Goal: Task Accomplishment & Management: Manage account settings

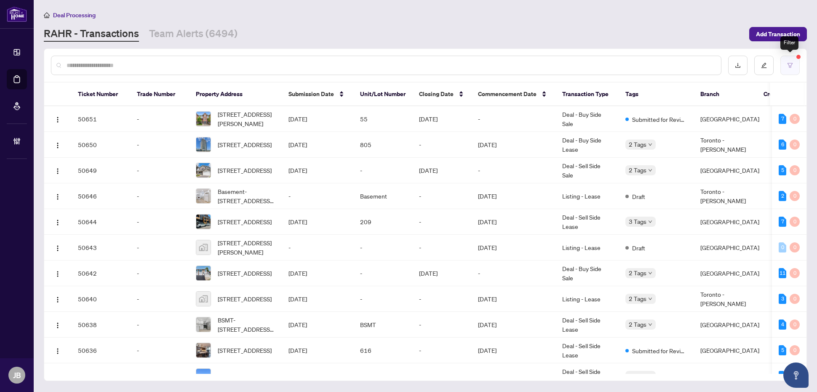
click at [791, 66] on icon "filter" at bounding box center [790, 65] width 6 height 6
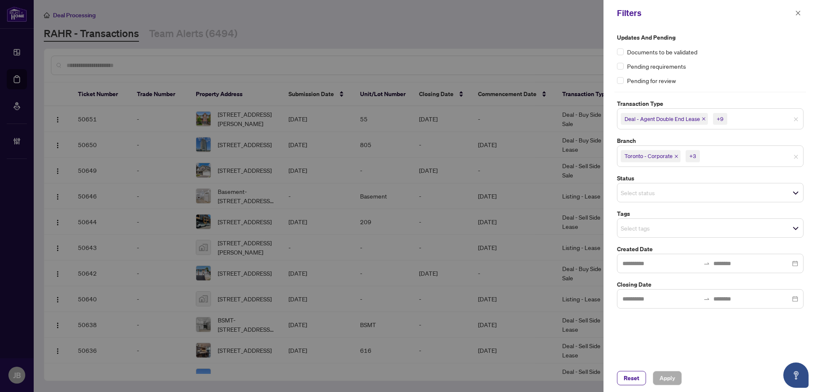
click at [735, 158] on input "search" at bounding box center [730, 156] width 59 height 10
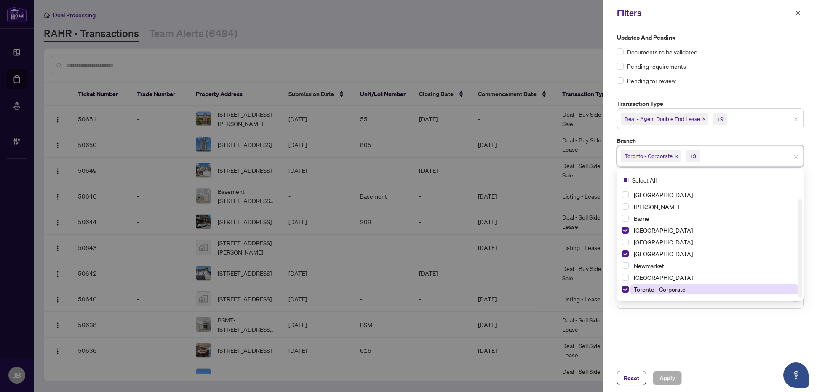
scroll to position [10, 0]
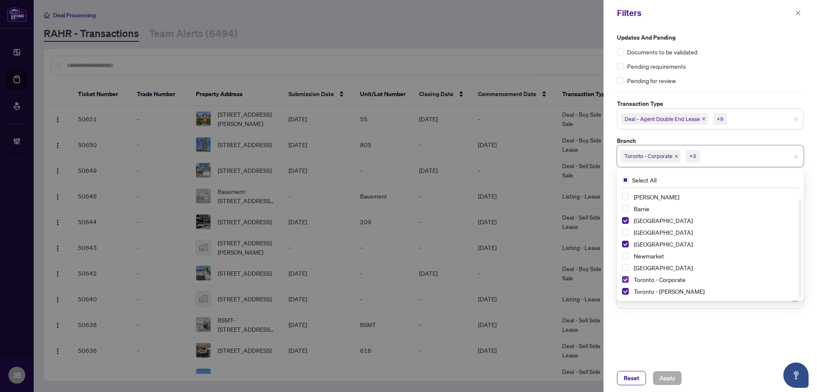
drag, startPoint x: 624, startPoint y: 278, endPoint x: 630, endPoint y: 291, distance: 13.8
click at [625, 278] on span "Select Toronto - Corporate" at bounding box center [625, 279] width 7 height 7
click at [625, 291] on span "Select Toronto - Don Mills" at bounding box center [625, 291] width 7 height 7
click at [672, 375] on span "Apply" at bounding box center [667, 377] width 16 height 13
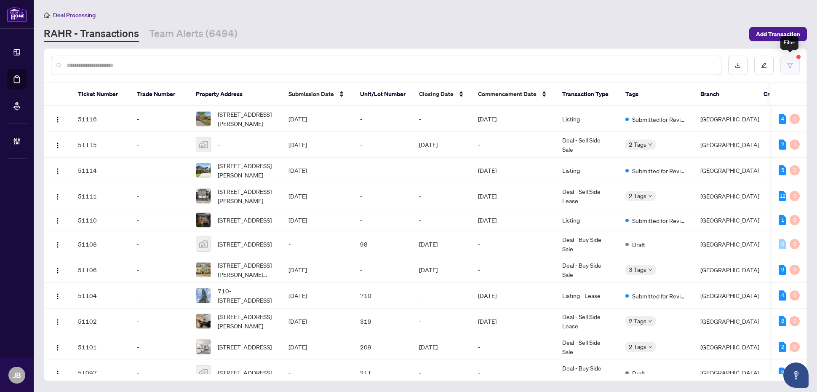
click at [789, 62] on icon "filter" at bounding box center [790, 65] width 6 height 6
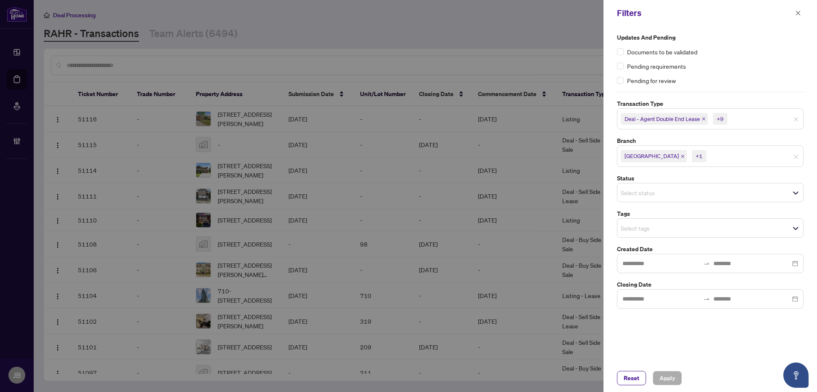
click at [678, 192] on input "search" at bounding box center [650, 192] width 59 height 10
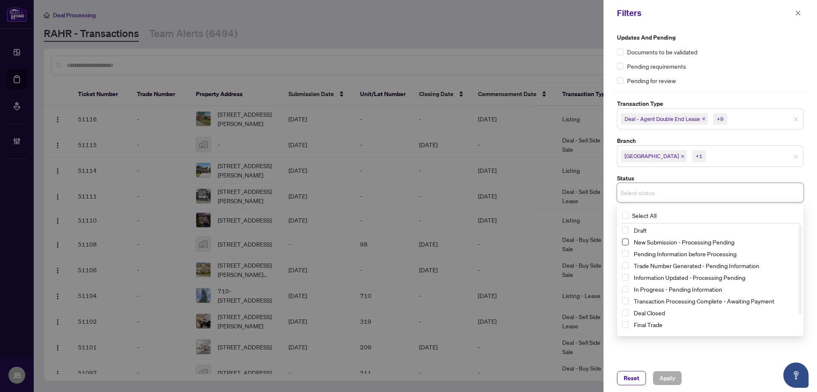
click at [625, 242] on span "Select New Submission - Processing Pending" at bounding box center [625, 241] width 7 height 7
click at [667, 378] on span "Apply" at bounding box center [667, 377] width 16 height 13
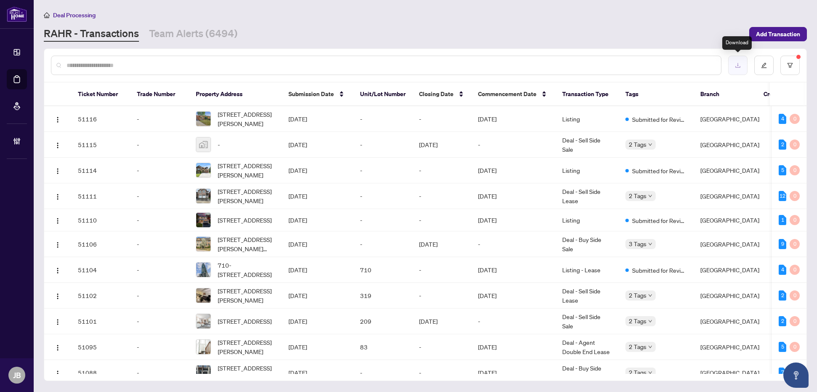
click at [741, 65] on button "button" at bounding box center [737, 65] width 19 height 19
drag, startPoint x: 489, startPoint y: 11, endPoint x: 571, endPoint y: 35, distance: 85.3
click at [489, 11] on div "Deal Processing" at bounding box center [425, 15] width 763 height 10
click at [792, 65] on icon "filter" at bounding box center [790, 65] width 6 height 6
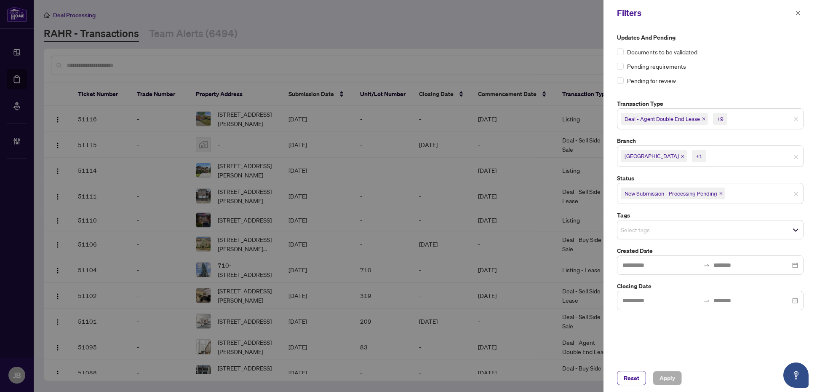
click at [754, 120] on input "search" at bounding box center [758, 119] width 59 height 10
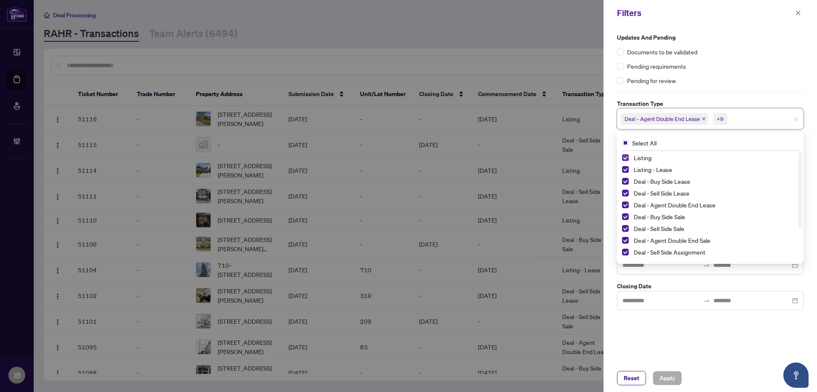
click at [626, 157] on span "Select Listing" at bounding box center [625, 157] width 7 height 7
click at [626, 167] on span "Select Listing - Lease" at bounding box center [625, 169] width 7 height 7
click at [671, 377] on span "Apply" at bounding box center [667, 377] width 16 height 13
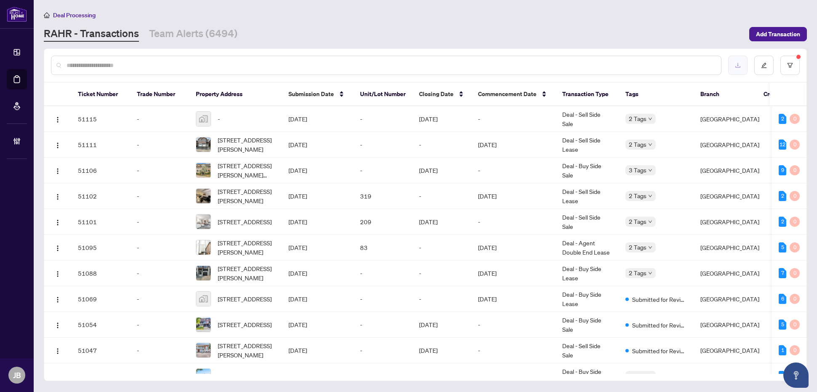
click at [739, 66] on icon "download" at bounding box center [738, 65] width 6 height 6
click at [152, 61] on input "text" at bounding box center [391, 65] width 648 height 9
paste input "*******"
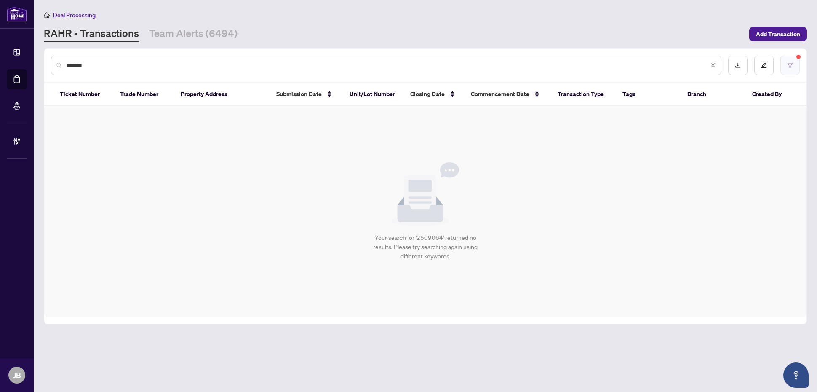
type input "*******"
click at [796, 64] on button "button" at bounding box center [789, 65] width 19 height 19
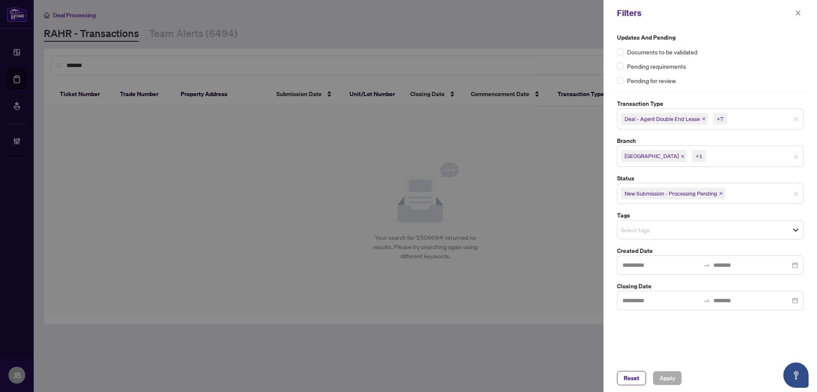
click at [748, 120] on input "search" at bounding box center [758, 119] width 59 height 10
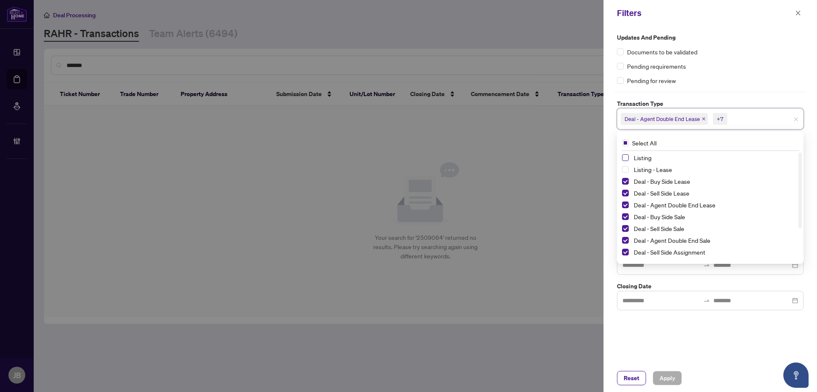
click at [625, 157] on span "Select Listing" at bounding box center [625, 157] width 7 height 7
click at [625, 168] on span "Select Listing - Lease" at bounding box center [625, 169] width 7 height 7
click at [702, 325] on div "Updates and Pending Documents to be validated Pending requirements Pending for …" at bounding box center [709, 195] width 213 height 338
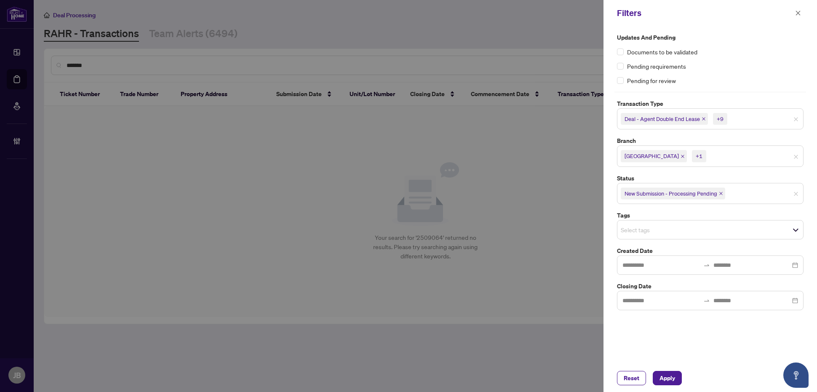
click at [747, 196] on input "search" at bounding box center [756, 193] width 59 height 10
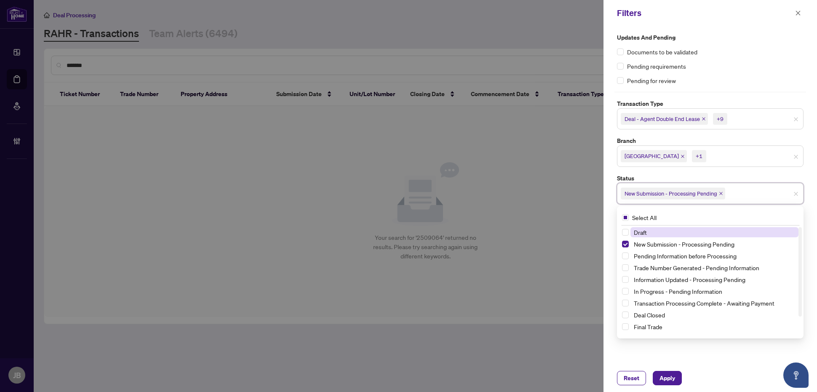
click at [723, 194] on icon "close" at bounding box center [721, 193] width 4 height 4
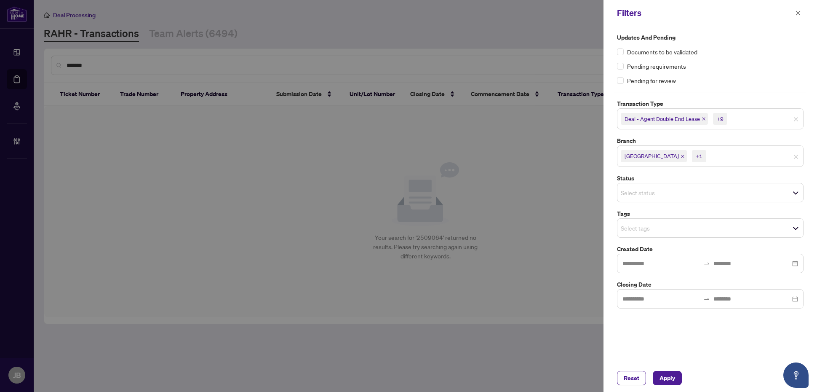
click at [716, 353] on div "Updates and Pending Documents to be validated Pending requirements Pending for …" at bounding box center [709, 195] width 213 height 338
click at [667, 377] on span "Apply" at bounding box center [667, 377] width 16 height 13
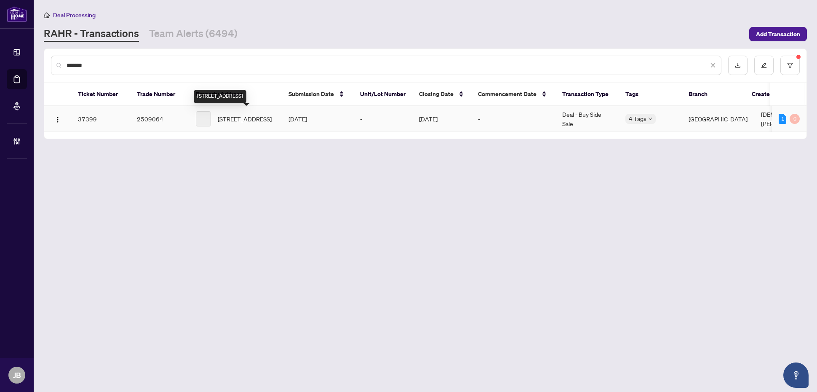
click at [252, 114] on span "[STREET_ADDRESS]" at bounding box center [245, 118] width 54 height 9
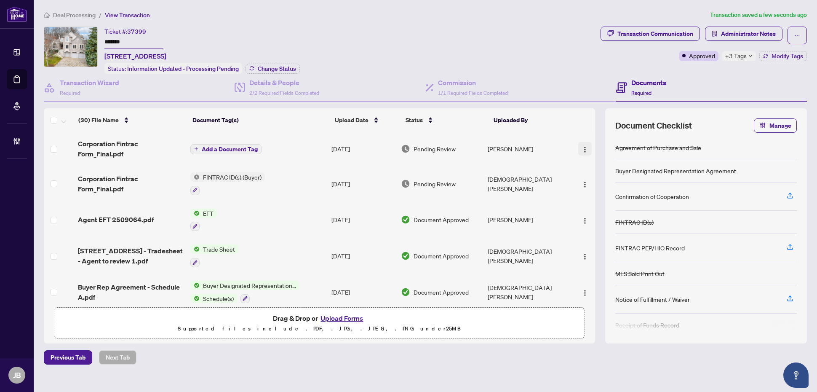
click at [583, 146] on img "button" at bounding box center [584, 149] width 7 height 7
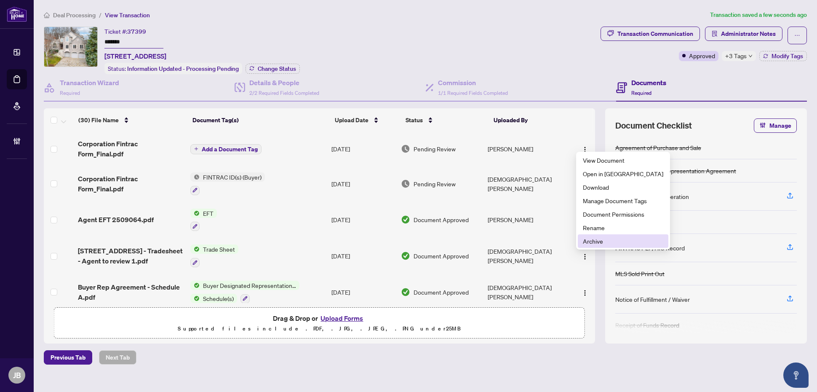
click at [597, 245] on li "Archive" at bounding box center [623, 240] width 91 height 13
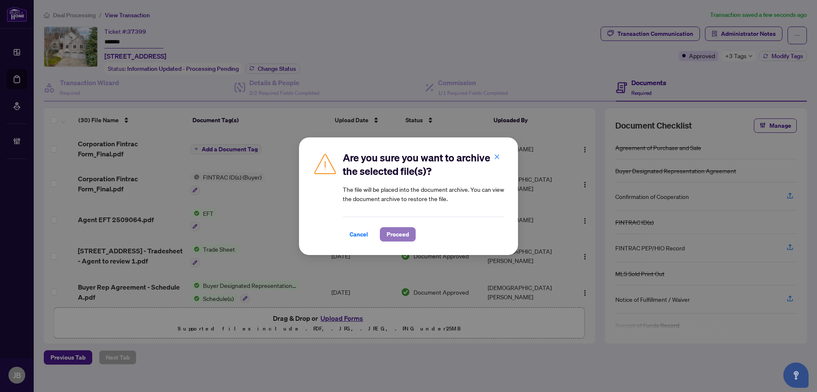
click at [406, 233] on span "Proceed" at bounding box center [398, 233] width 22 height 13
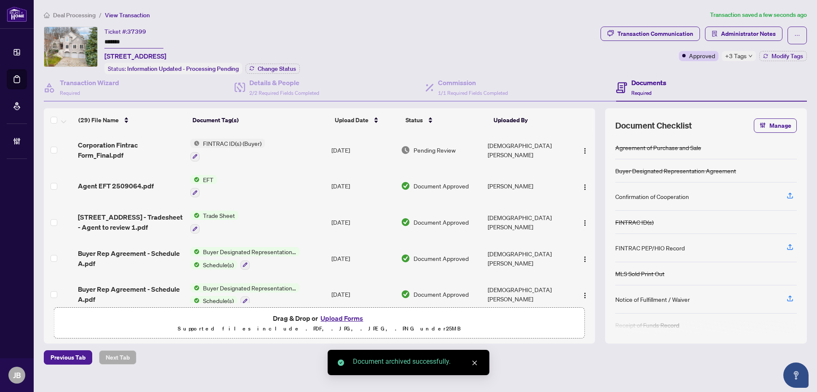
click at [441, 145] on span "Pending Review" at bounding box center [434, 149] width 42 height 9
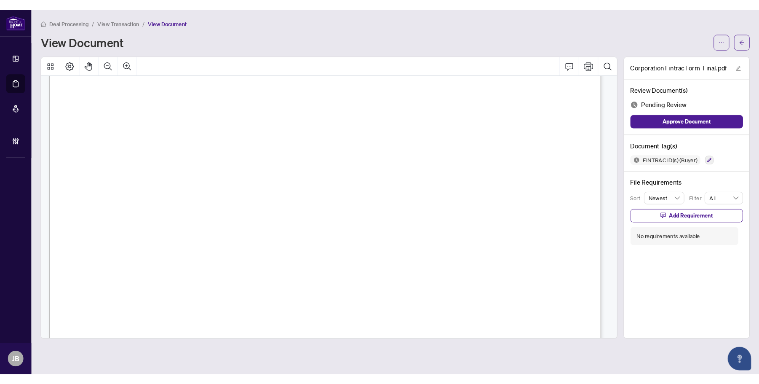
scroll to position [263, 0]
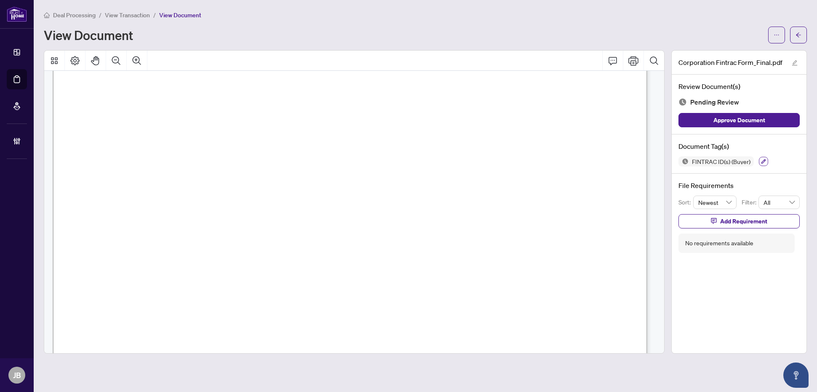
click at [763, 160] on icon "button" at bounding box center [763, 161] width 5 height 5
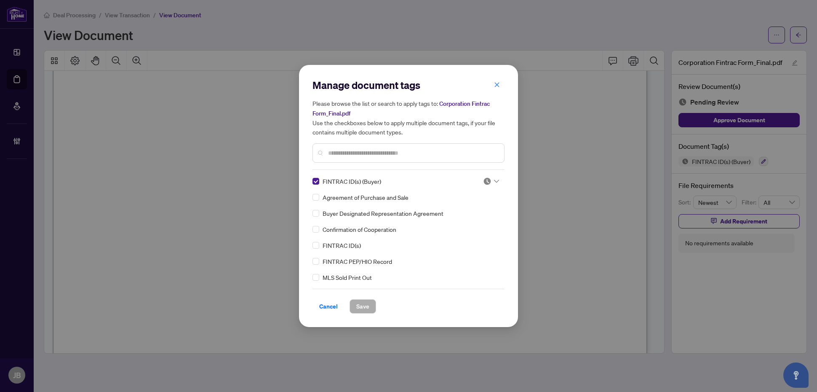
click at [495, 179] on icon at bounding box center [496, 180] width 5 height 3
click at [472, 222] on div "Approved" at bounding box center [464, 221] width 54 height 9
drag, startPoint x: 367, startPoint y: 307, endPoint x: 637, endPoint y: 226, distance: 281.5
click at [375, 314] on div "Manage document tags Please browse the list or search to apply tags to: Corpora…" at bounding box center [408, 196] width 219 height 262
click at [369, 301] on span "Save" at bounding box center [362, 305] width 13 height 13
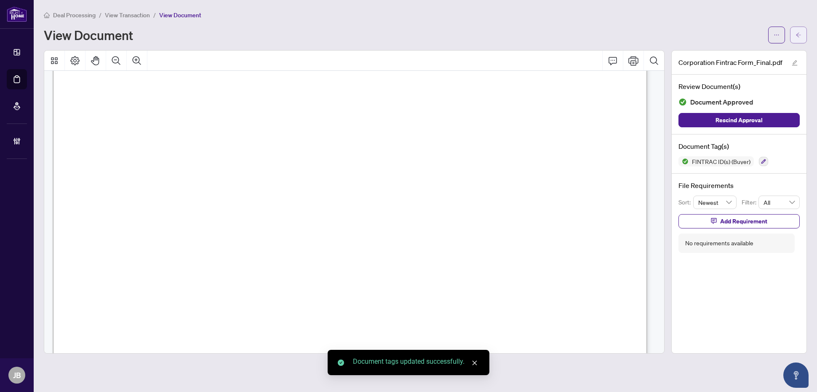
click at [797, 38] on span "button" at bounding box center [798, 34] width 6 height 13
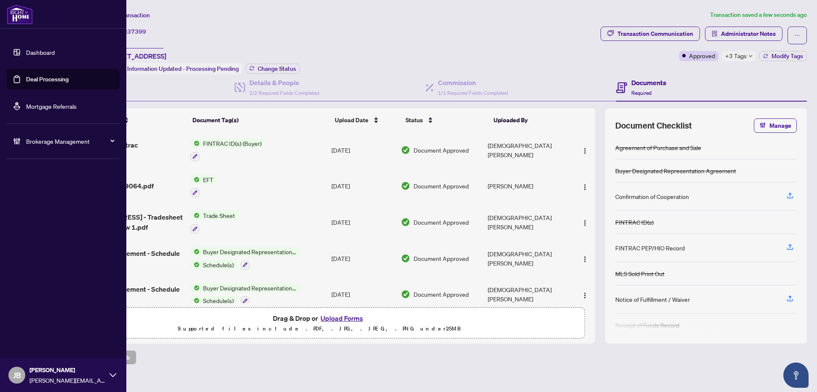
drag, startPoint x: 39, startPoint y: 76, endPoint x: 43, endPoint y: 101, distance: 26.1
click at [39, 76] on link "Deal Processing" at bounding box center [47, 79] width 43 height 8
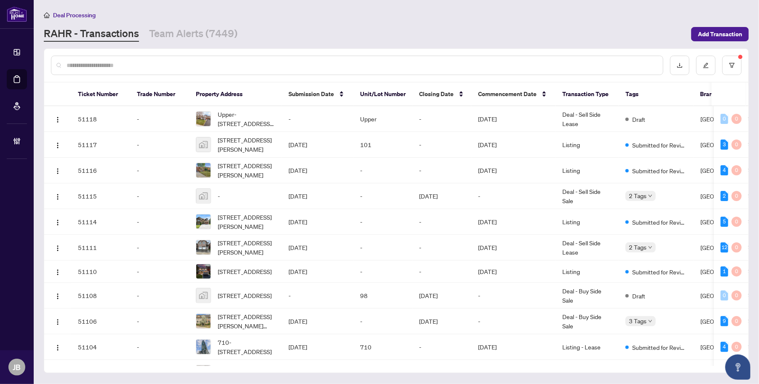
click at [127, 64] on input "text" at bounding box center [361, 65] width 589 height 9
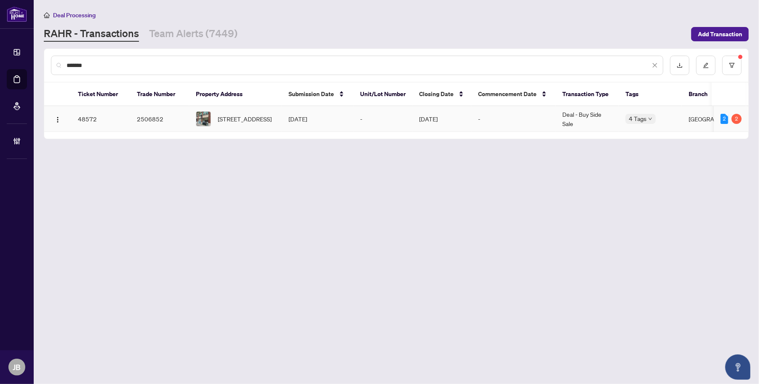
type input "*******"
click at [235, 120] on span "[STREET_ADDRESS]" at bounding box center [245, 118] width 54 height 9
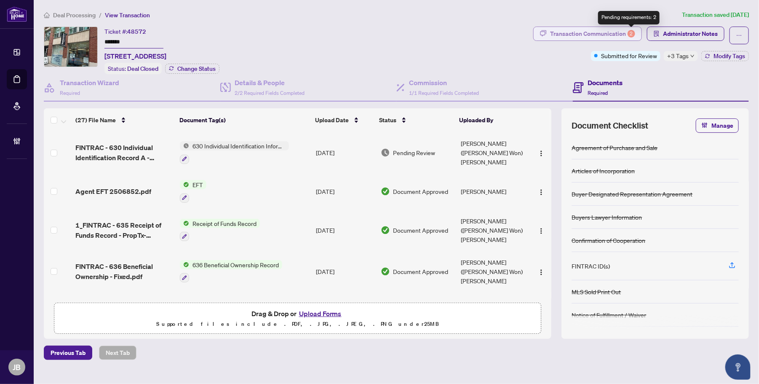
click at [633, 34] on div "2" at bounding box center [631, 34] width 8 height 8
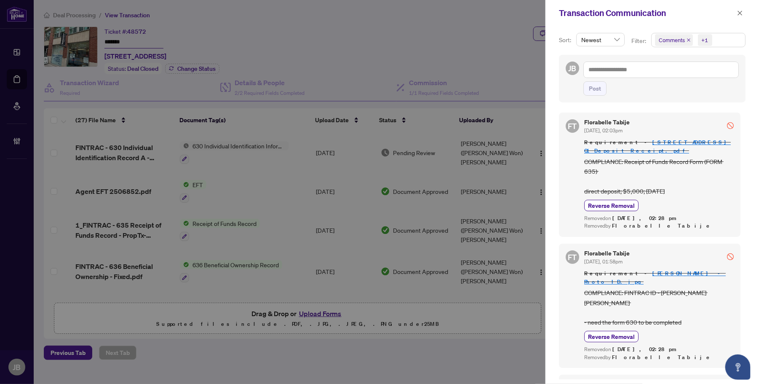
click at [725, 41] on span "Comments +1" at bounding box center [697, 39] width 93 height 13
click at [660, 76] on span "Select Comments" at bounding box center [659, 75] width 7 height 7
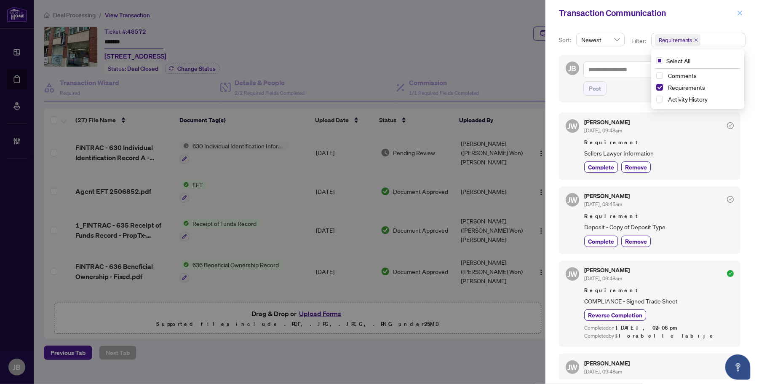
click at [741, 11] on icon "close" at bounding box center [740, 13] width 5 height 5
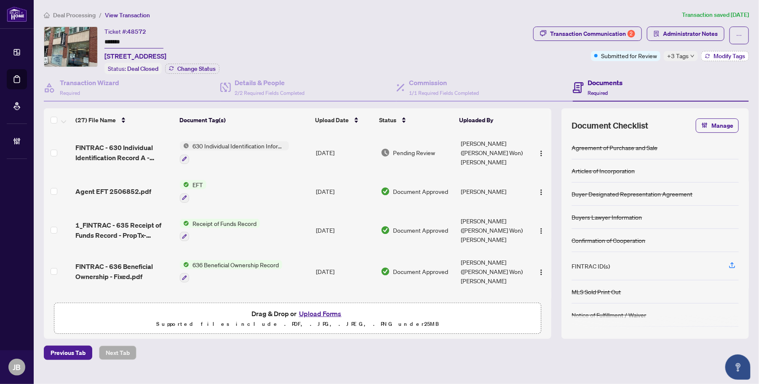
click at [724, 58] on span "Modify Tags" at bounding box center [729, 56] width 32 height 6
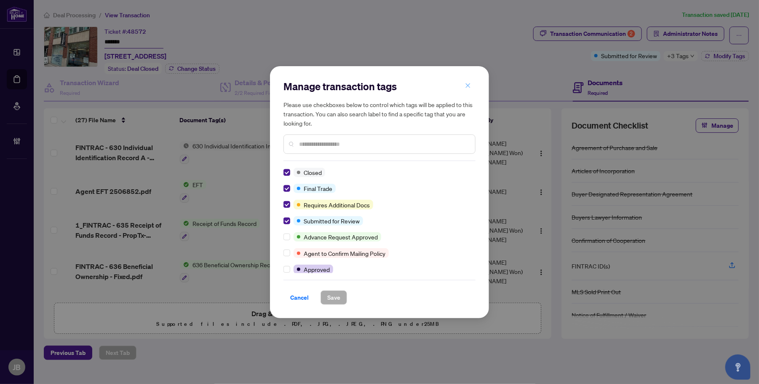
click at [466, 86] on icon "close" at bounding box center [468, 86] width 6 height 6
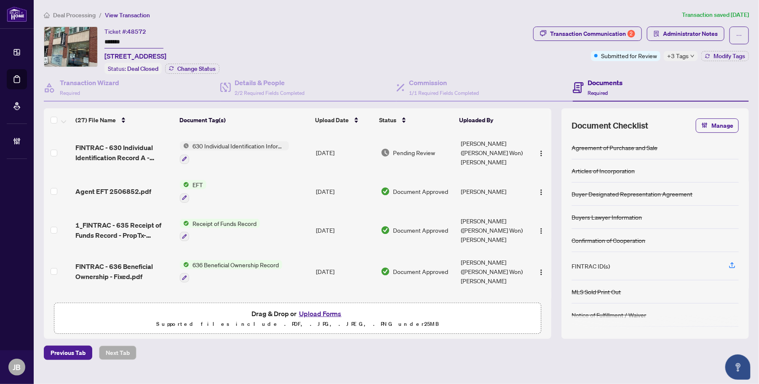
click at [352, 147] on td "[DATE]" at bounding box center [345, 152] width 64 height 41
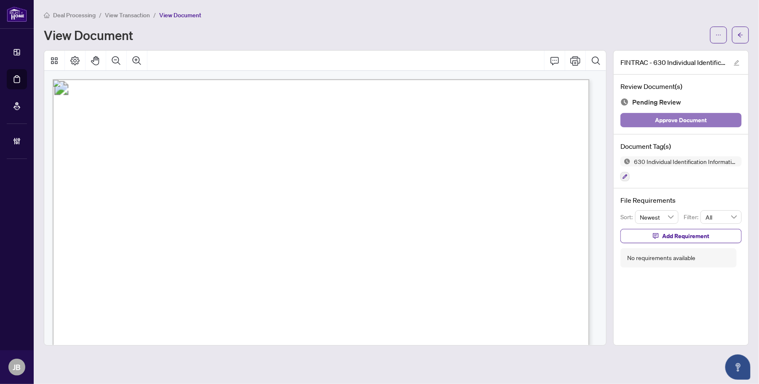
click at [675, 118] on span "Approve Document" at bounding box center [681, 119] width 52 height 13
click at [742, 40] on span "button" at bounding box center [740, 34] width 6 height 13
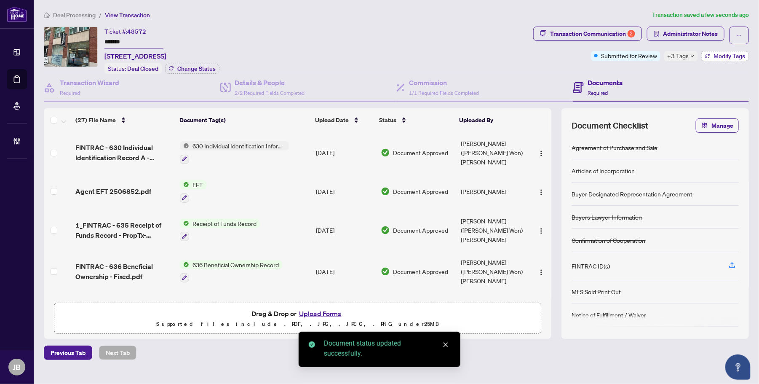
click at [723, 57] on span "Modify Tags" at bounding box center [729, 56] width 32 height 6
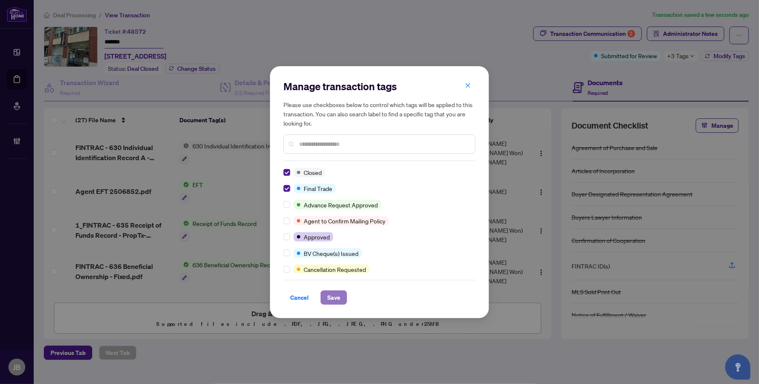
click at [341, 296] on button "Save" at bounding box center [333, 297] width 27 height 14
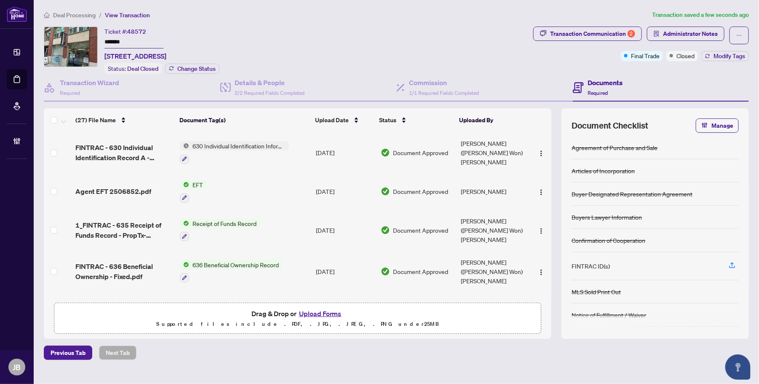
click at [375, 21] on div "Deal Processing / View Transaction Transaction saved a few seconds ago Ticket #…" at bounding box center [396, 184] width 712 height 349
click at [618, 30] on div "Transaction Communication 2" at bounding box center [592, 33] width 85 height 13
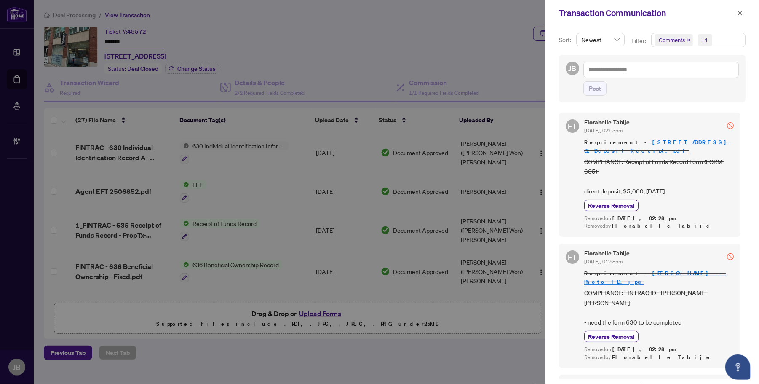
click at [733, 41] on span "Comments +1" at bounding box center [697, 39] width 93 height 13
click at [747, 171] on div "Sort: Newest Filter: Comments +1 Select All Comments Requirements Activity Hist…" at bounding box center [651, 204] width 213 height 357
click at [728, 45] on span "Comments +1" at bounding box center [697, 39] width 93 height 13
click at [661, 75] on span "Select Comments" at bounding box center [659, 75] width 7 height 7
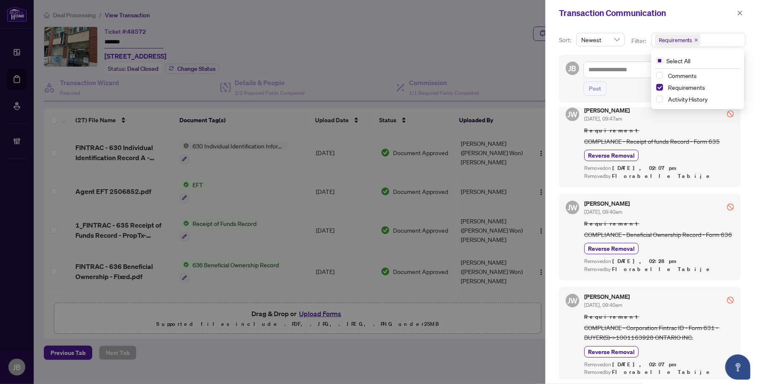
scroll to position [1344, 0]
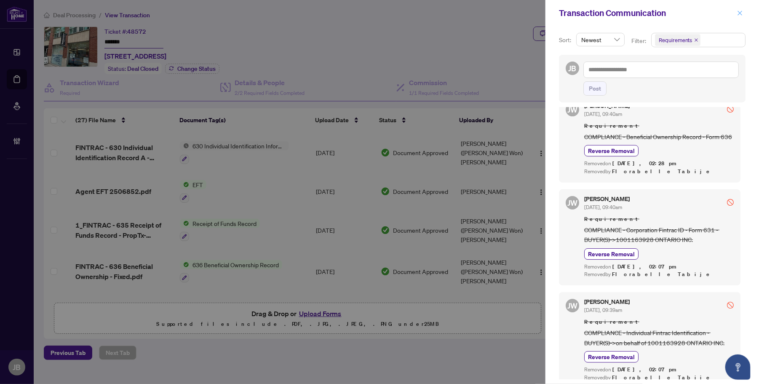
click at [739, 8] on span "button" at bounding box center [740, 12] width 6 height 13
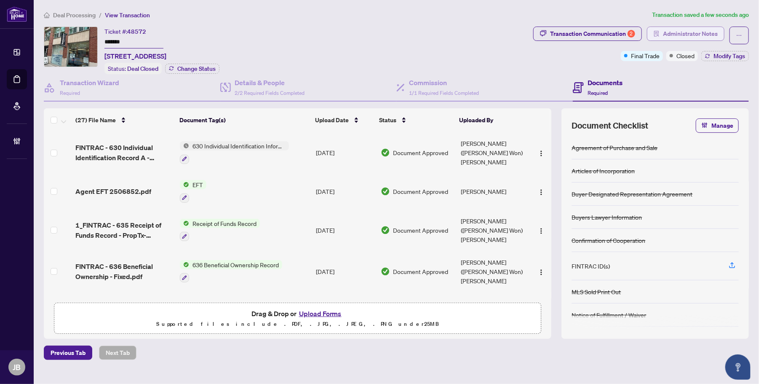
click at [714, 34] on span "Administrator Notes" at bounding box center [690, 33] width 55 height 13
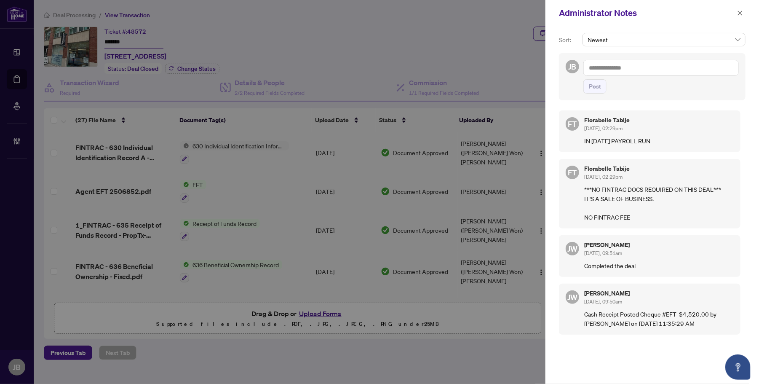
click at [550, 93] on div "Sort: Newest JB Post FT [PERSON_NAME] [DATE], 02:29pm IN [DATE] PAYROLL RUN FT …" at bounding box center [651, 204] width 213 height 357
click at [739, 11] on icon "close" at bounding box center [740, 13] width 6 height 6
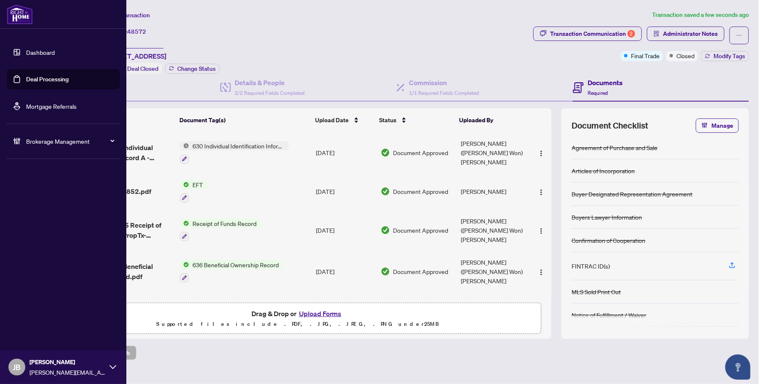
drag, startPoint x: 38, startPoint y: 80, endPoint x: 64, endPoint y: 90, distance: 27.8
click at [38, 80] on link "Deal Processing" at bounding box center [47, 79] width 43 height 8
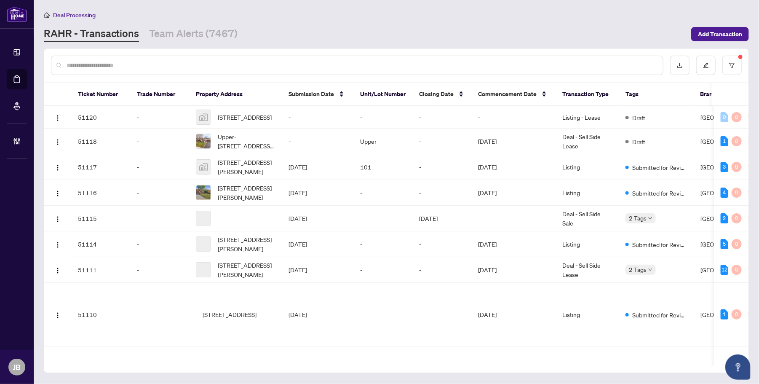
click at [131, 65] on input "text" at bounding box center [361, 65] width 589 height 9
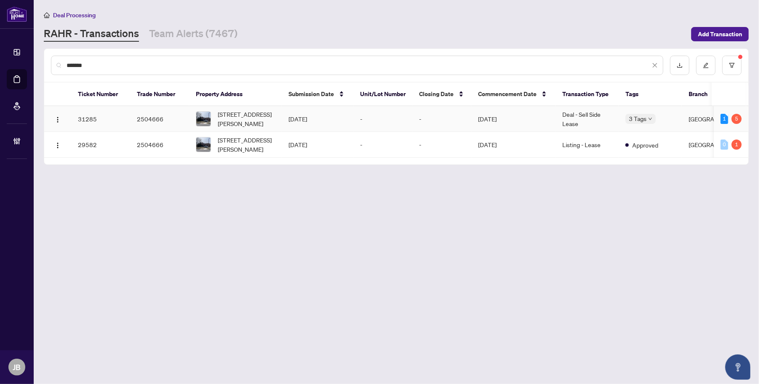
type input "*******"
click at [587, 115] on td "Deal - Sell Side Lease" at bounding box center [586, 119] width 63 height 26
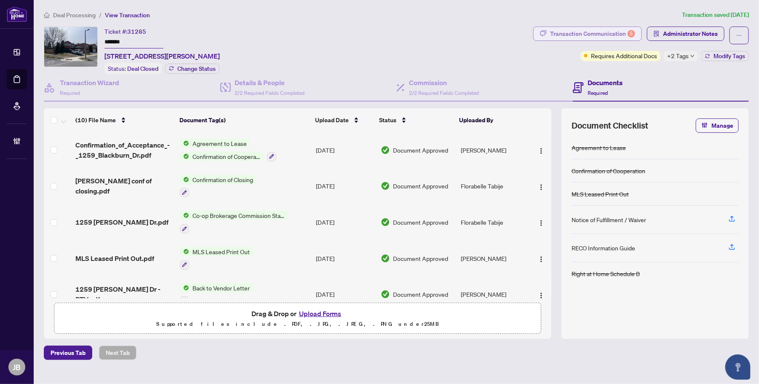
click at [626, 35] on div "Transaction Communication 5" at bounding box center [592, 33] width 85 height 13
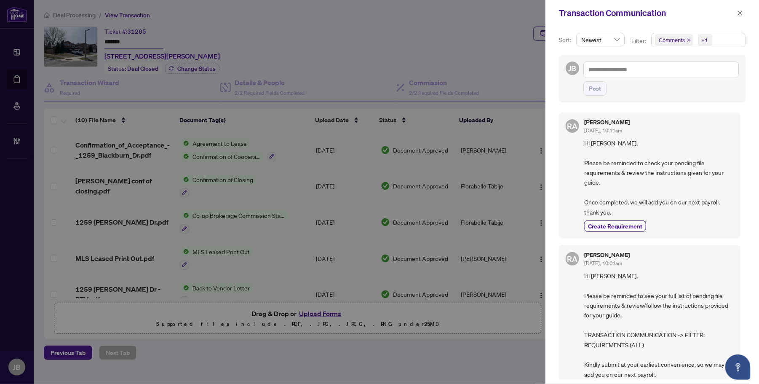
click at [731, 42] on span "Comments +1" at bounding box center [697, 39] width 93 height 13
click at [658, 74] on span "Select Comments" at bounding box center [659, 75] width 7 height 7
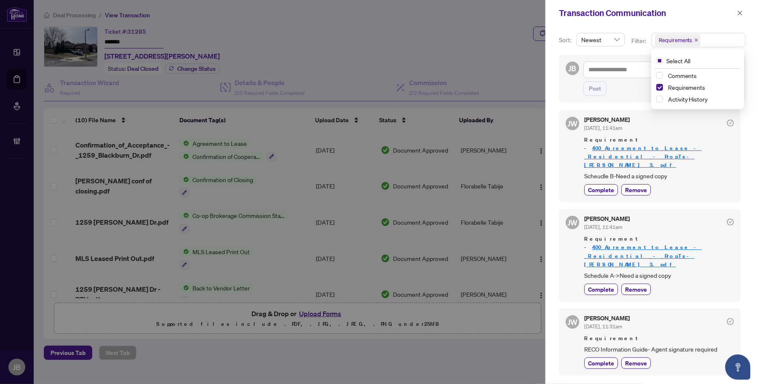
scroll to position [211, 0]
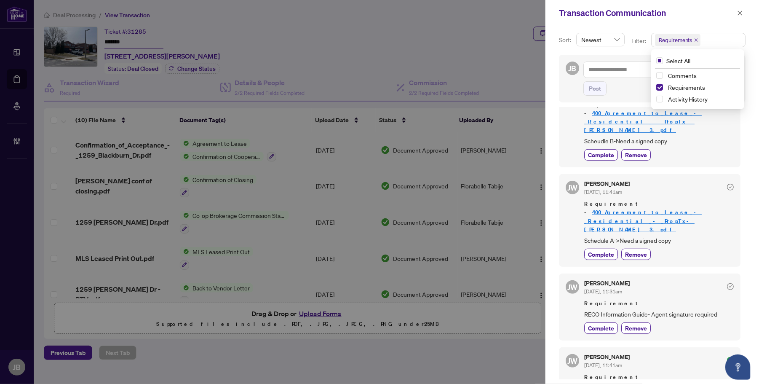
drag, startPoint x: 264, startPoint y: 27, endPoint x: 271, endPoint y: 45, distance: 19.2
click at [264, 27] on div at bounding box center [379, 192] width 759 height 384
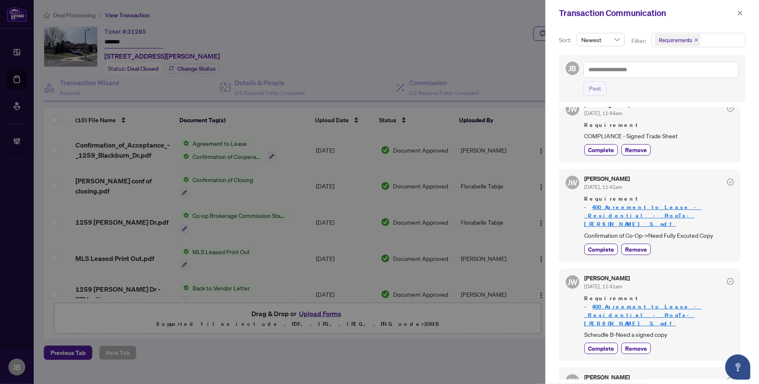
scroll to position [0, 0]
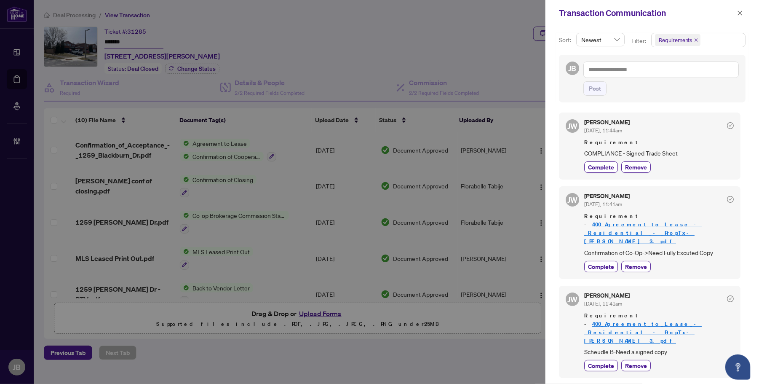
drag, startPoint x: 738, startPoint y: 12, endPoint x: 632, endPoint y: 30, distance: 107.6
click at [738, 12] on icon "close" at bounding box center [740, 13] width 6 height 6
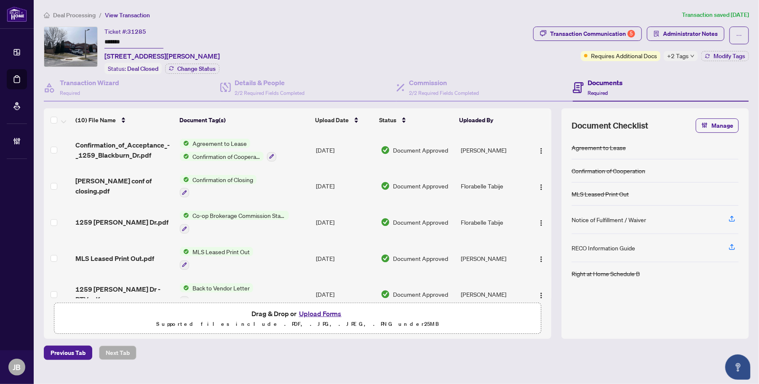
click at [404, 148] on span "Document Approved" at bounding box center [420, 149] width 55 height 9
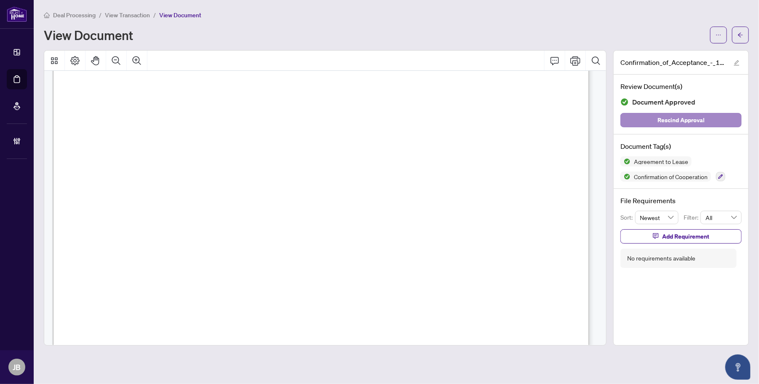
scroll to position [158, 0]
click at [744, 38] on button "button" at bounding box center [740, 35] width 17 height 17
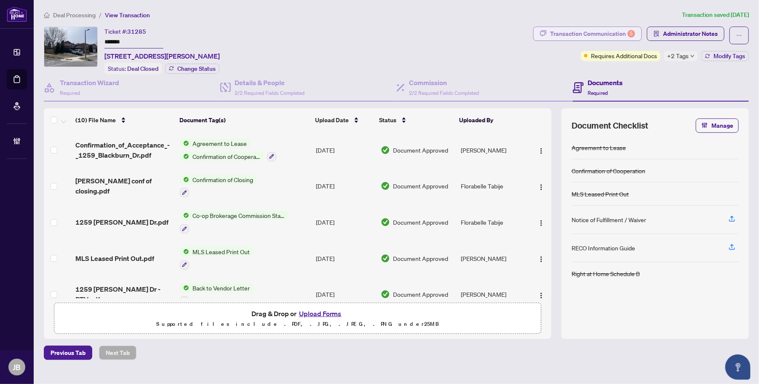
click at [621, 33] on div "Transaction Communication 5" at bounding box center [592, 33] width 85 height 13
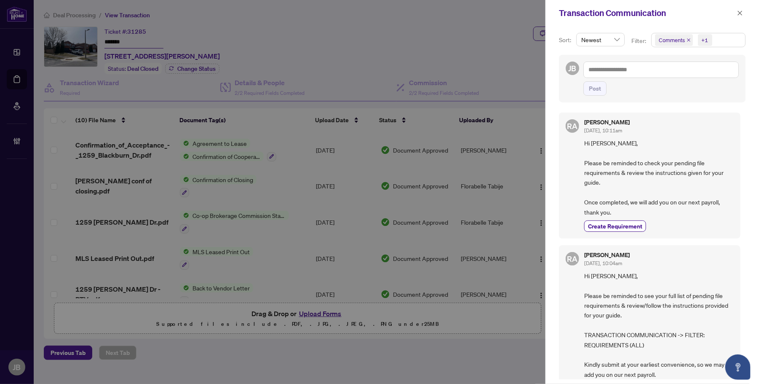
click at [725, 43] on span "Comments +1" at bounding box center [697, 39] width 93 height 13
click at [657, 77] on span "Select Comments" at bounding box center [659, 75] width 7 height 7
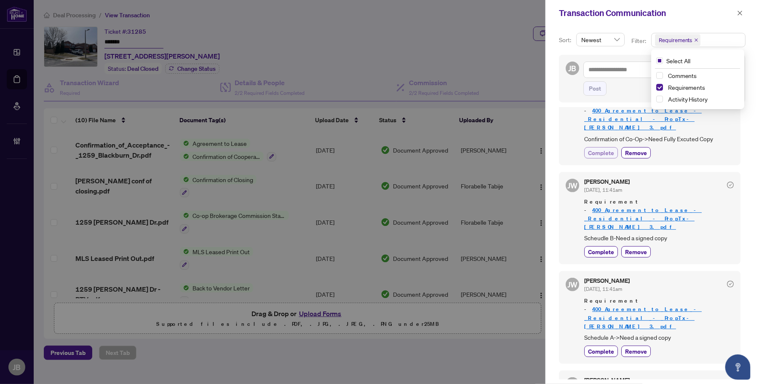
scroll to position [158, 0]
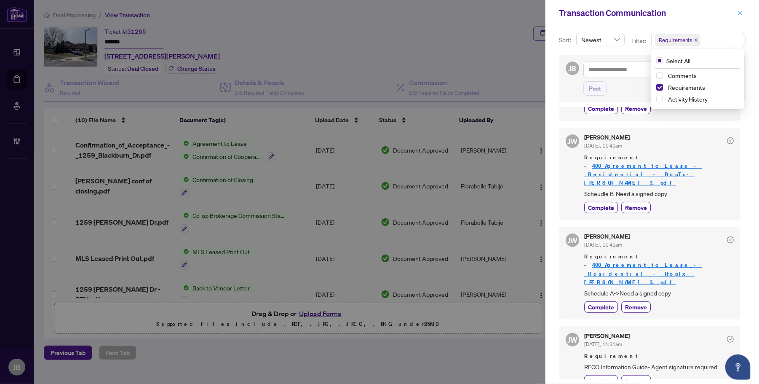
click at [741, 11] on icon "close" at bounding box center [740, 13] width 5 height 5
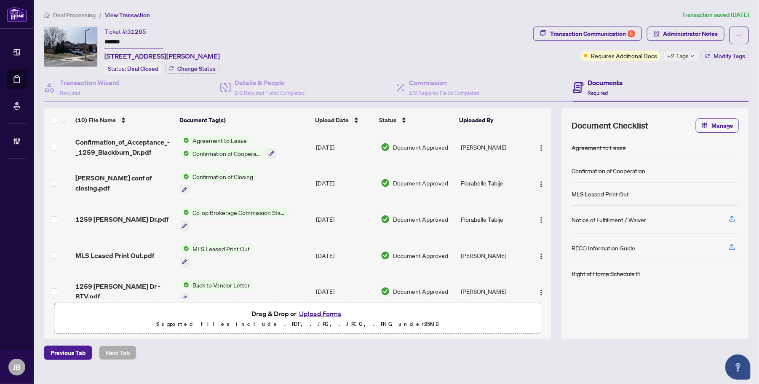
scroll to position [0, 0]
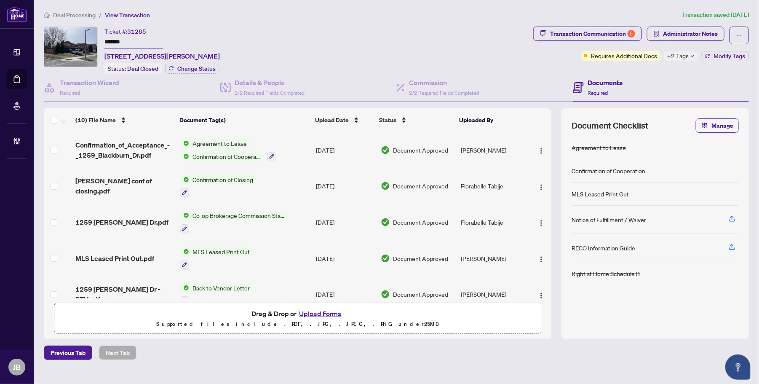
click at [339, 146] on td "[DATE]" at bounding box center [345, 150] width 64 height 36
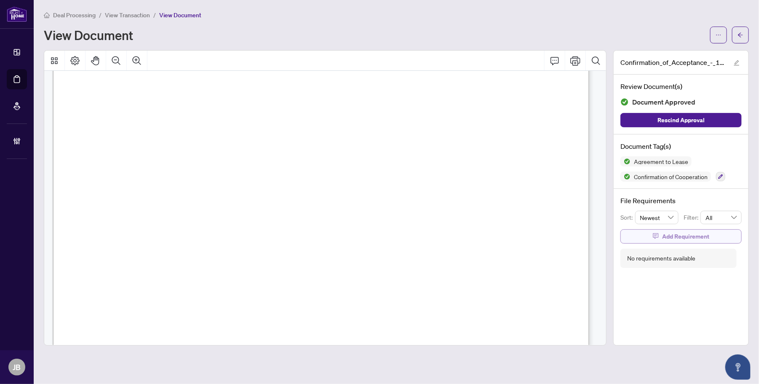
scroll to position [8982, 0]
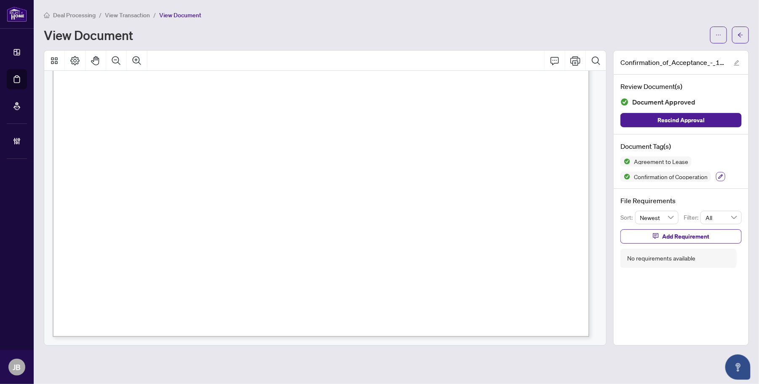
click at [721, 174] on icon "button" at bounding box center [720, 176] width 5 height 5
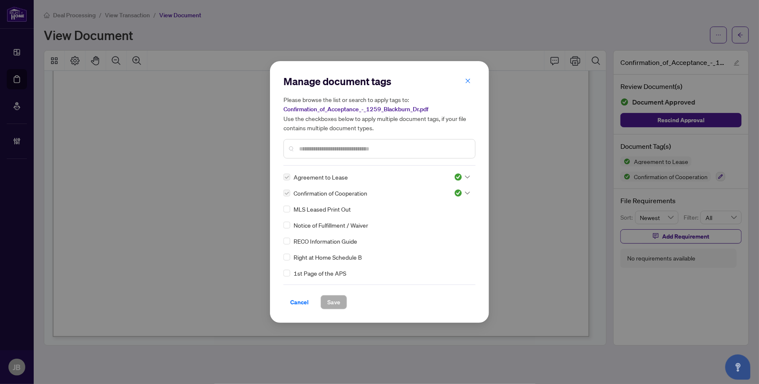
click at [335, 151] on div at bounding box center [379, 148] width 192 height 19
click at [465, 208] on icon at bounding box center [467, 209] width 5 height 3
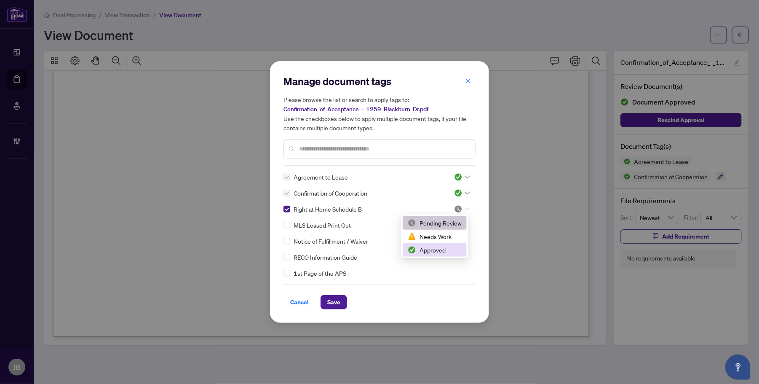
click at [440, 251] on div "Approved" at bounding box center [435, 249] width 54 height 9
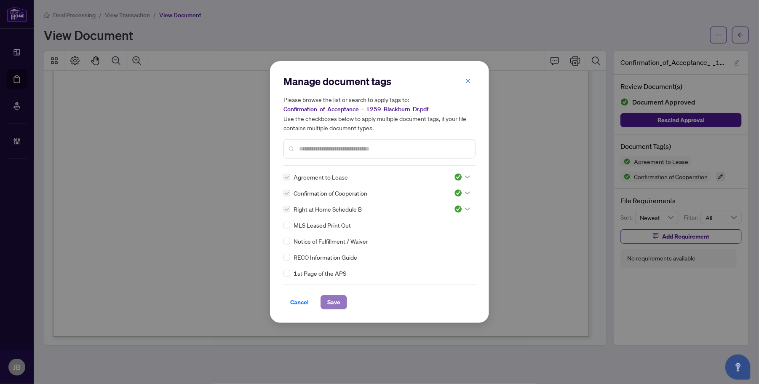
click at [335, 305] on span "Save" at bounding box center [333, 301] width 13 height 13
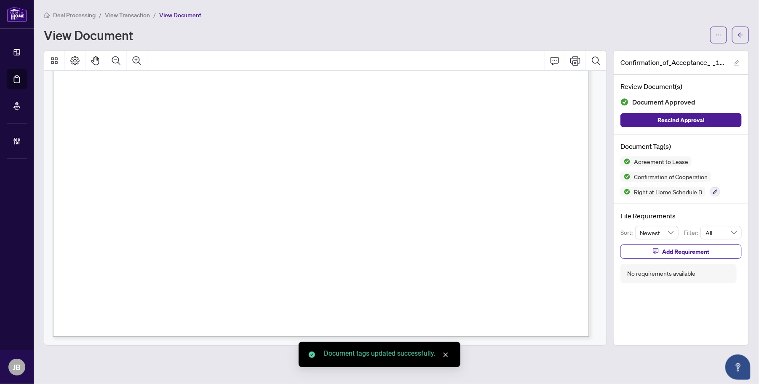
click at [744, 35] on button "button" at bounding box center [740, 35] width 17 height 17
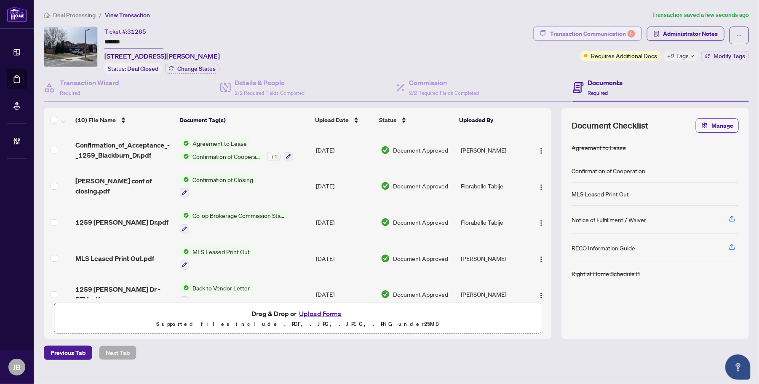
click at [612, 32] on div "Transaction Communication 5" at bounding box center [592, 33] width 85 height 13
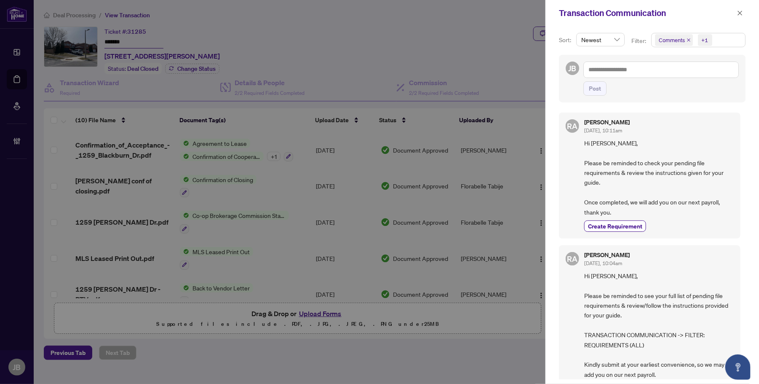
click at [730, 41] on span "Comments +1" at bounding box center [697, 39] width 93 height 13
click at [658, 75] on span "Select Comments" at bounding box center [659, 75] width 7 height 7
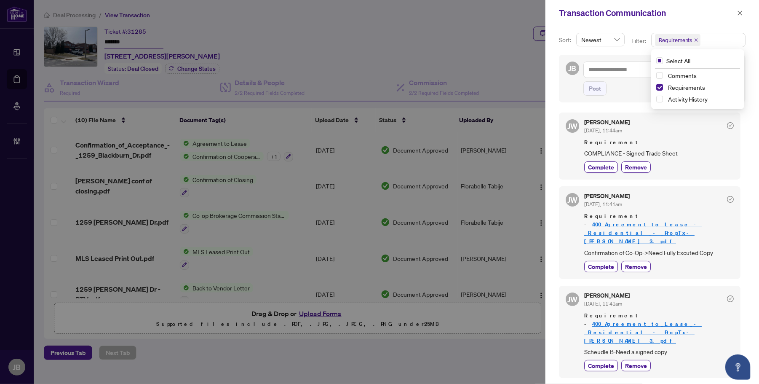
click at [554, 102] on div "Sort: Newest Filter: Requirements Select All Comments Requirements Activity His…" at bounding box center [651, 204] width 213 height 357
click at [603, 262] on span "Complete" at bounding box center [601, 266] width 26 height 9
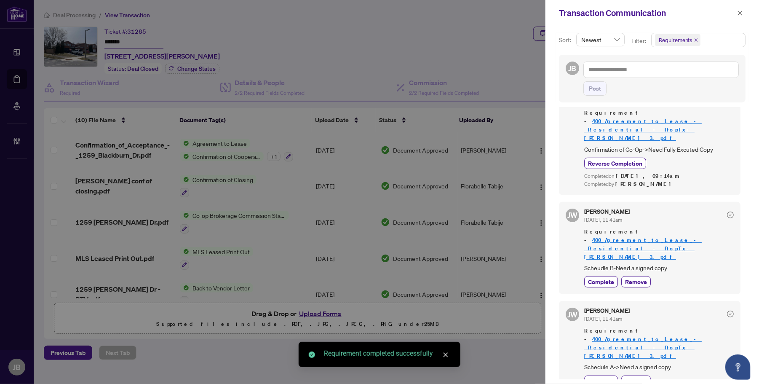
scroll to position [158, 0]
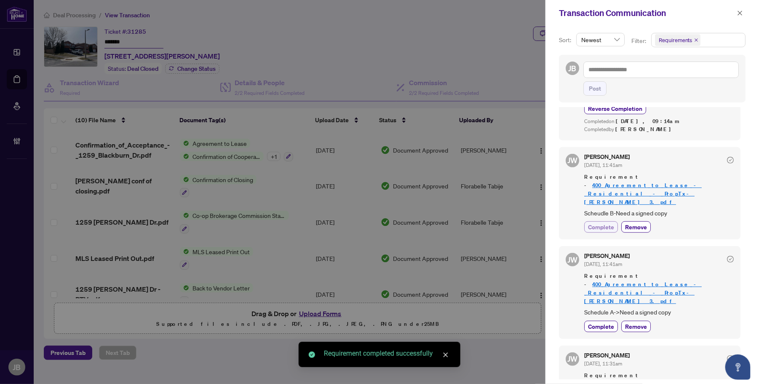
click at [600, 222] on span "Complete" at bounding box center [601, 226] width 26 height 9
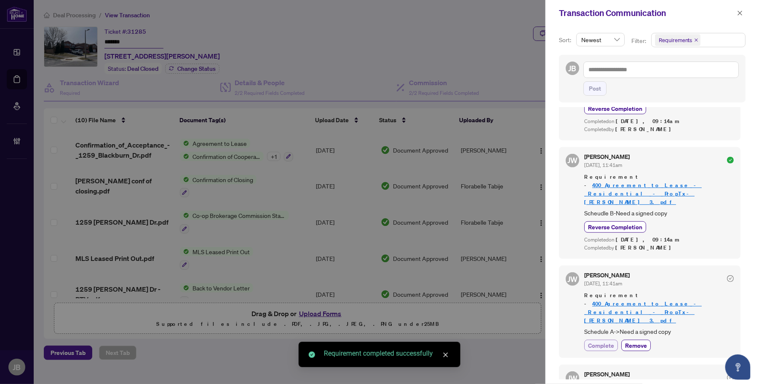
click at [612, 341] on span "Complete" at bounding box center [601, 345] width 26 height 9
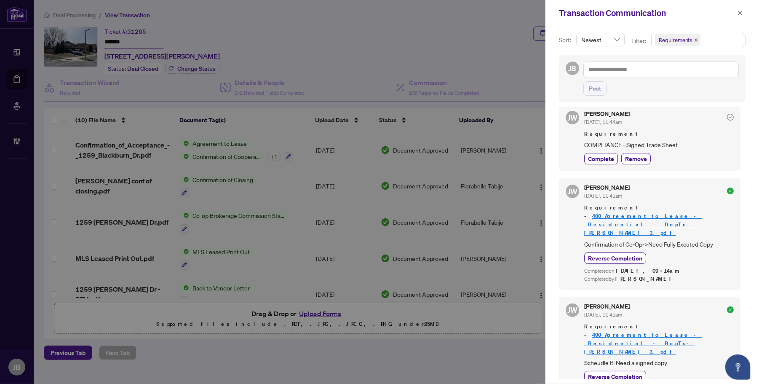
scroll to position [0, 0]
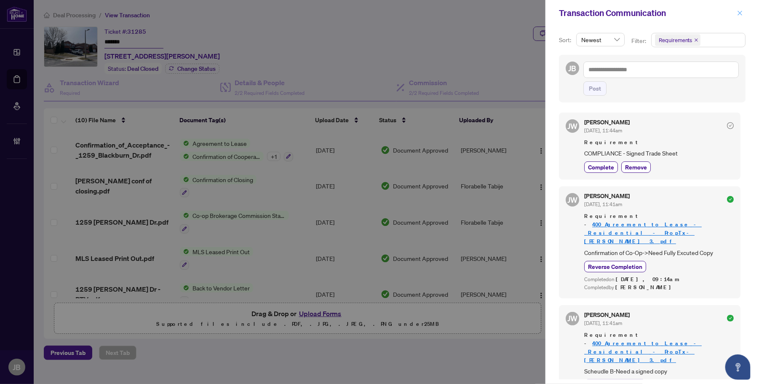
click at [740, 11] on icon "close" at bounding box center [740, 13] width 6 height 6
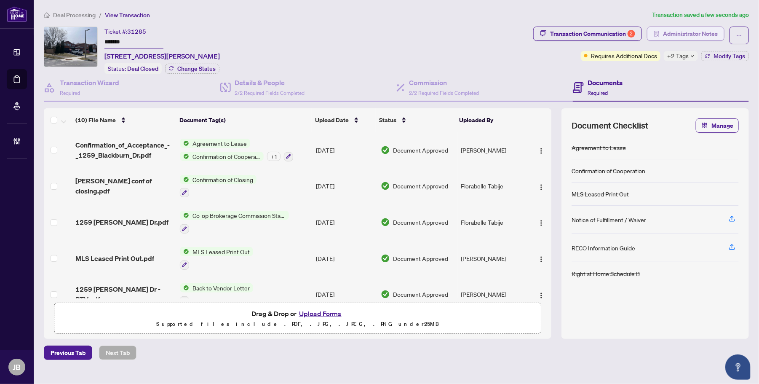
click at [710, 29] on span "Administrator Notes" at bounding box center [690, 33] width 55 height 13
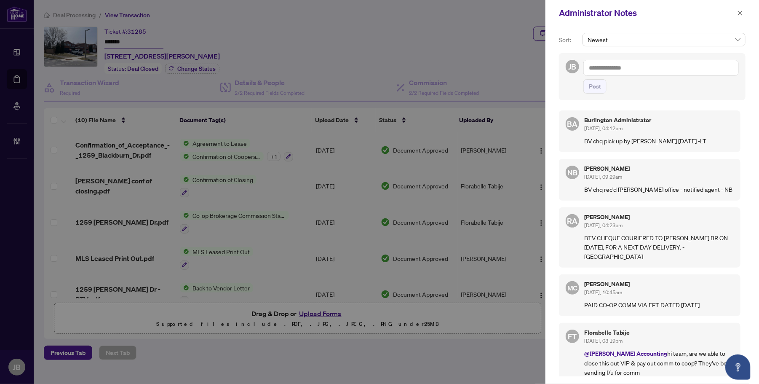
drag, startPoint x: 741, startPoint y: 13, endPoint x: 713, endPoint y: 16, distance: 28.4
click at [741, 13] on icon "close" at bounding box center [740, 13] width 6 height 6
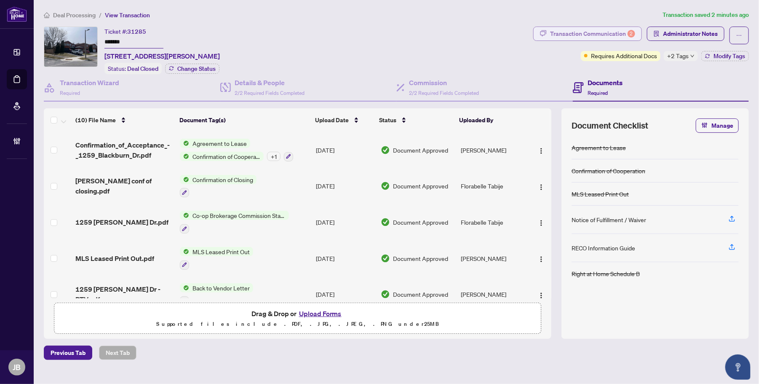
click at [599, 32] on div "Transaction Communication 2" at bounding box center [592, 33] width 85 height 13
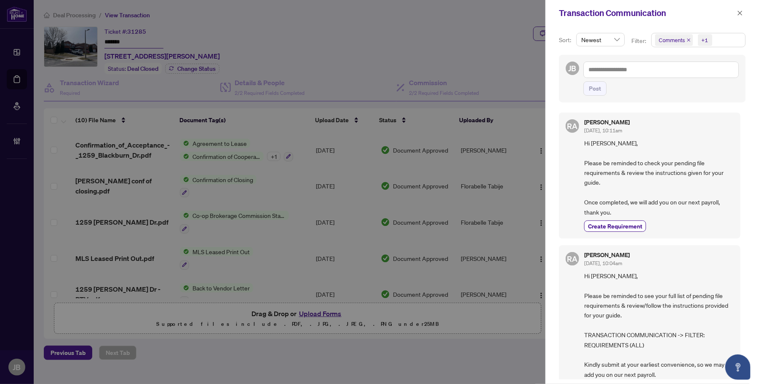
click at [731, 36] on span "Comments +1" at bounding box center [697, 39] width 93 height 13
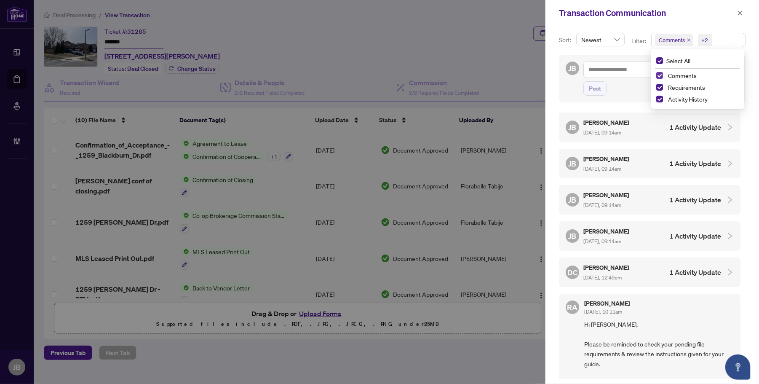
click at [659, 76] on span "Select Comments" at bounding box center [659, 75] width 7 height 7
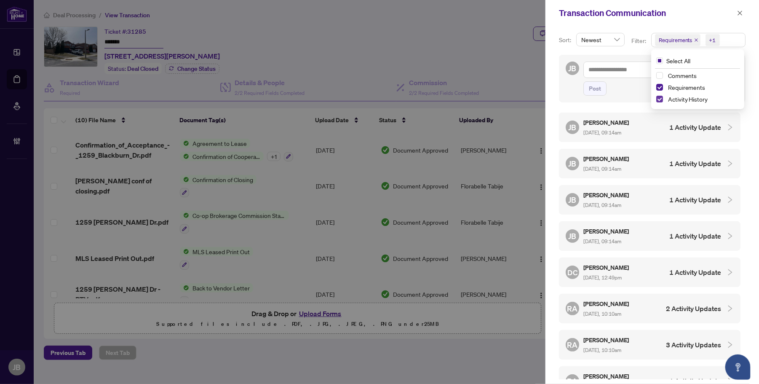
click at [658, 99] on span "Select Activity History" at bounding box center [659, 99] width 7 height 7
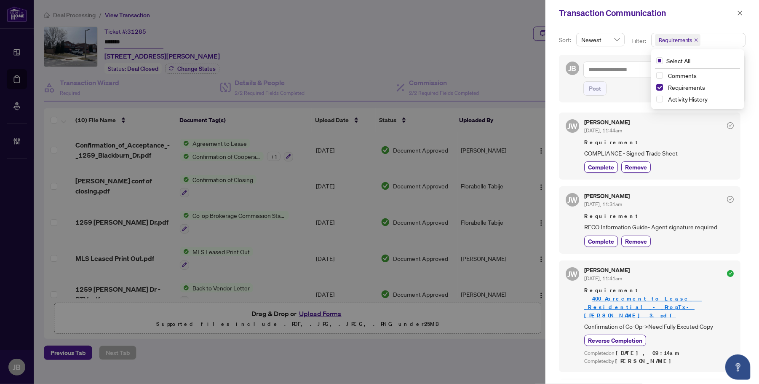
click at [550, 93] on div "Sort: Newest Filter: Requirements Select All Comments Requirements Activity His…" at bounding box center [651, 204] width 213 height 357
click at [738, 10] on icon "close" at bounding box center [740, 13] width 6 height 6
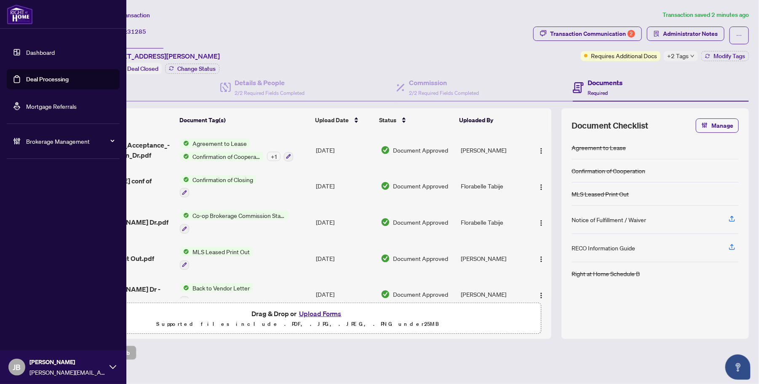
click at [36, 78] on link "Deal Processing" at bounding box center [47, 79] width 43 height 8
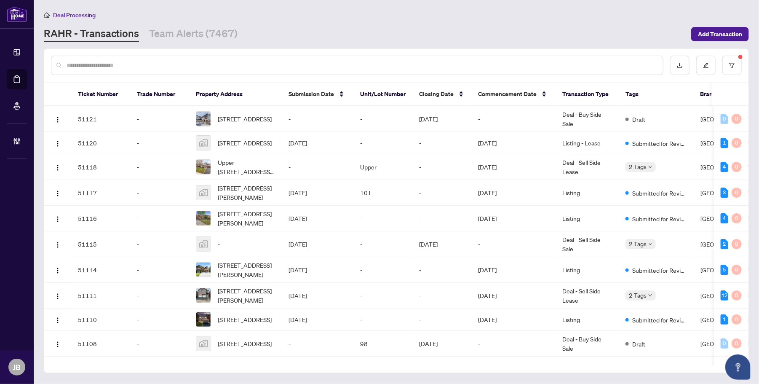
click at [151, 64] on input "text" at bounding box center [361, 65] width 589 height 9
paste input "*******"
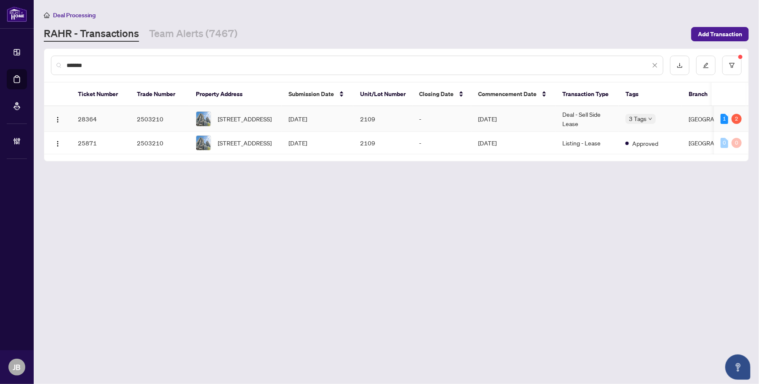
type input "*******"
click at [575, 114] on td "Deal - Sell Side Lease" at bounding box center [586, 119] width 63 height 26
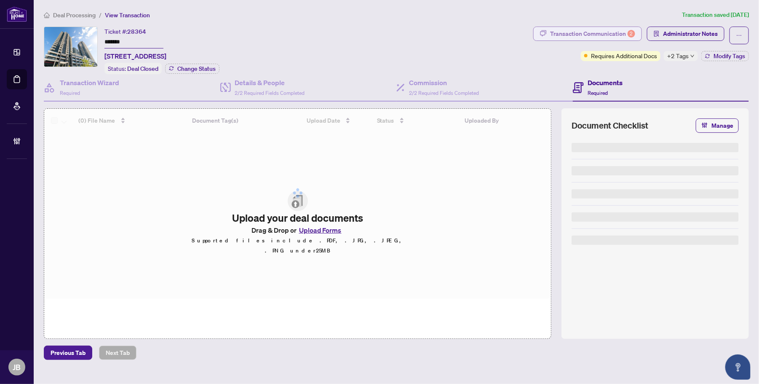
click at [617, 39] on div "Transaction Communication 2" at bounding box center [592, 33] width 85 height 13
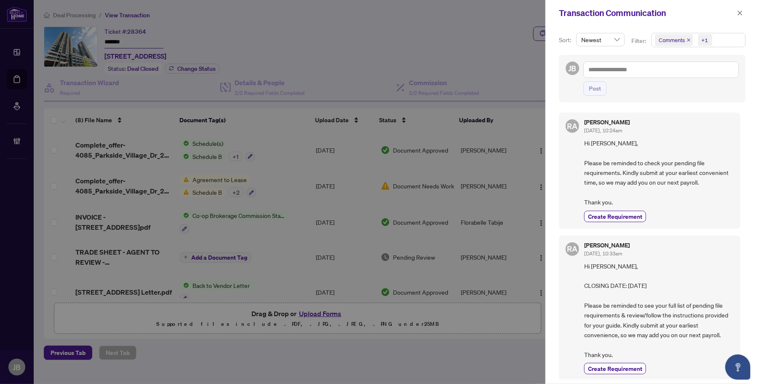
click at [728, 39] on span "Comments +1" at bounding box center [697, 39] width 93 height 13
click at [660, 76] on span "Select Comments" at bounding box center [659, 75] width 7 height 7
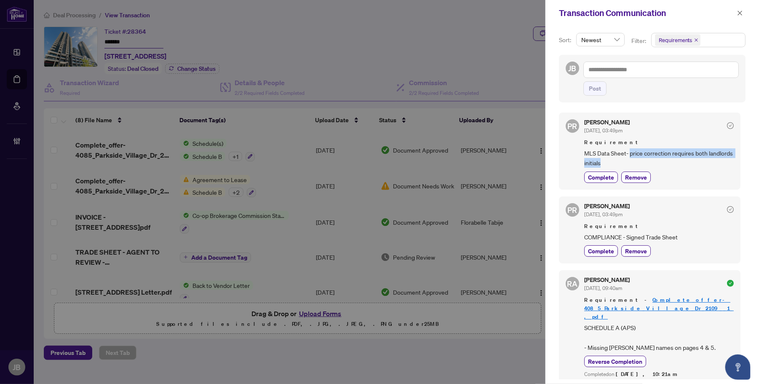
drag, startPoint x: 640, startPoint y: 165, endPoint x: 629, endPoint y: 156, distance: 14.1
click at [629, 156] on span "MLS Data Sheet- price correction requires both landlords initials" at bounding box center [658, 158] width 149 height 20
copy span "price correction requires both landlords initials"
click at [741, 15] on icon "close" at bounding box center [740, 13] width 6 height 6
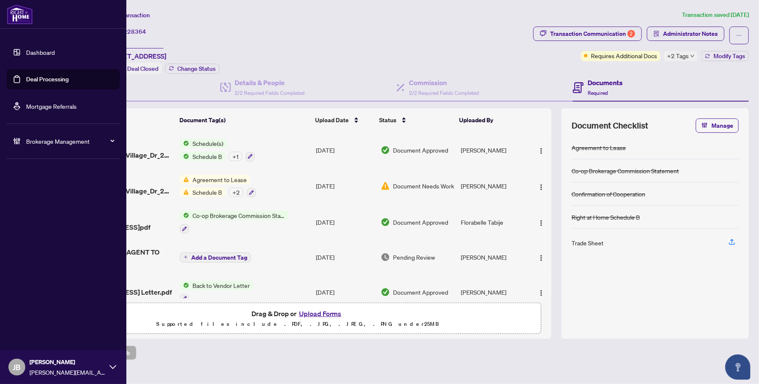
click at [38, 83] on link "Deal Processing" at bounding box center [47, 79] width 43 height 8
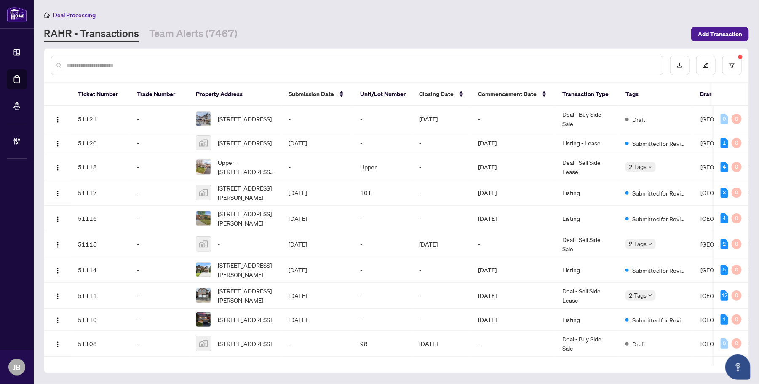
click at [163, 67] on input "text" at bounding box center [361, 65] width 589 height 9
paste input "*******"
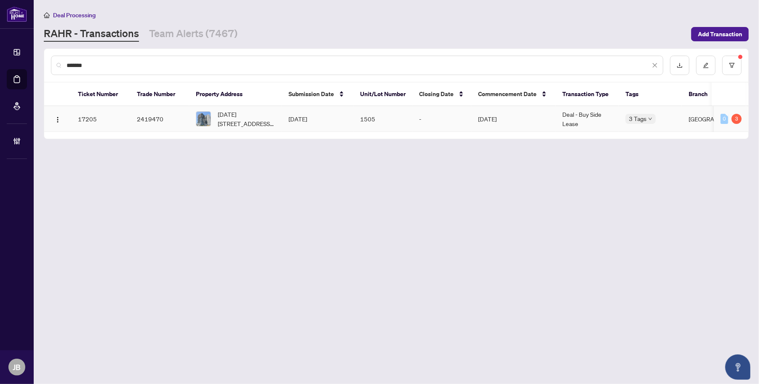
type input "*******"
click at [508, 121] on td "[DATE]" at bounding box center [513, 119] width 84 height 26
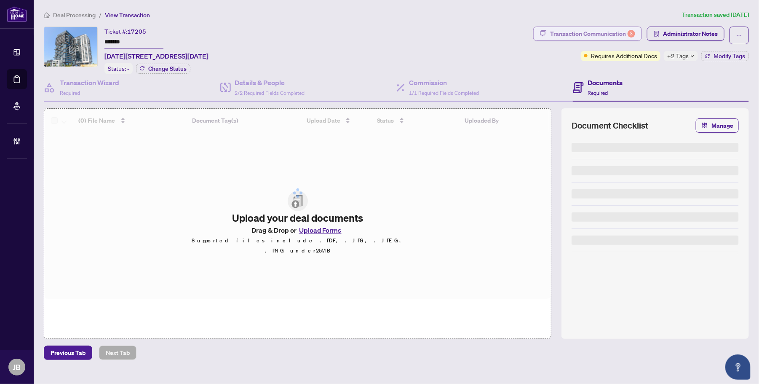
click at [616, 32] on div "Transaction Communication 3" at bounding box center [592, 33] width 85 height 13
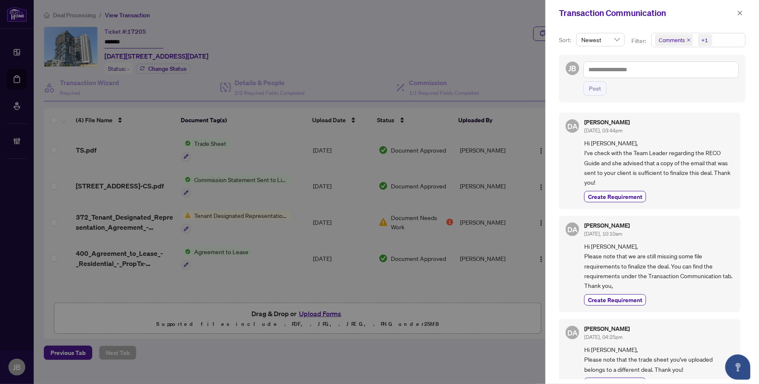
click at [731, 39] on span "Comments +1" at bounding box center [697, 39] width 93 height 13
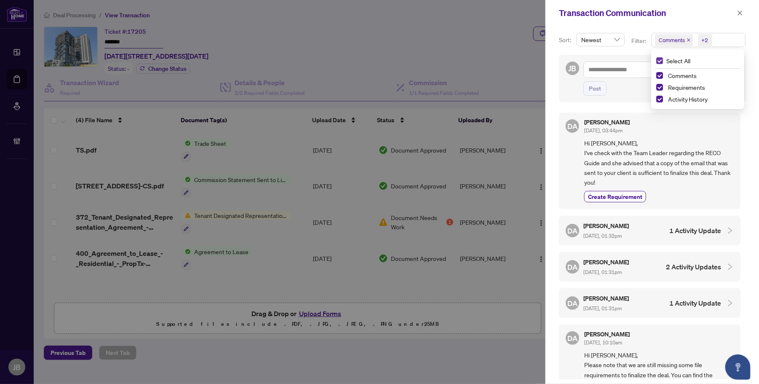
click at [659, 64] on label "Select All" at bounding box center [675, 60] width 38 height 9
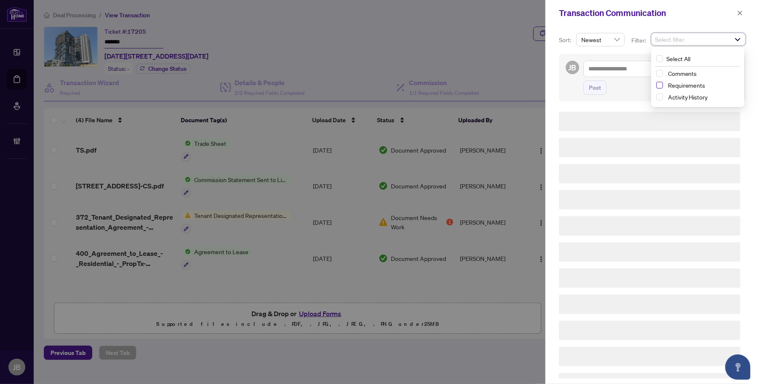
click at [657, 85] on span "Select Requirements" at bounding box center [659, 85] width 7 height 7
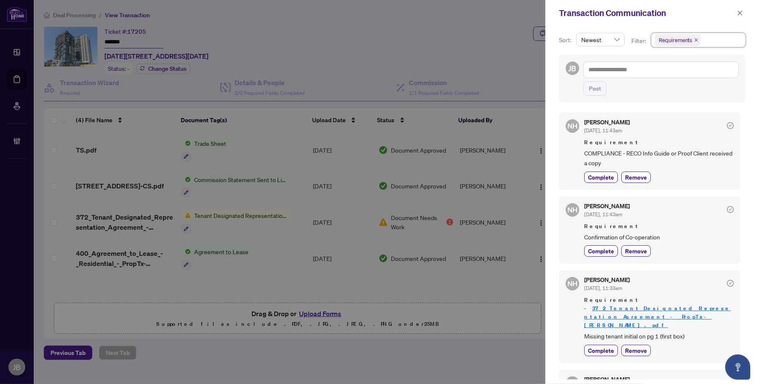
click at [549, 88] on div "Sort: Newest Filter: Requirements Requirements Select All Comments Requirements…" at bounding box center [651, 204] width 213 height 357
drag, startPoint x: 688, startPoint y: 330, endPoint x: 606, endPoint y: 327, distance: 81.3
click at [606, 331] on span "Missing tenant initial on pg 1 (first box)" at bounding box center [658, 336] width 149 height 10
copy span "tenant initial on pg 1 (first box)"
drag, startPoint x: 741, startPoint y: 13, endPoint x: 758, endPoint y: 24, distance: 20.0
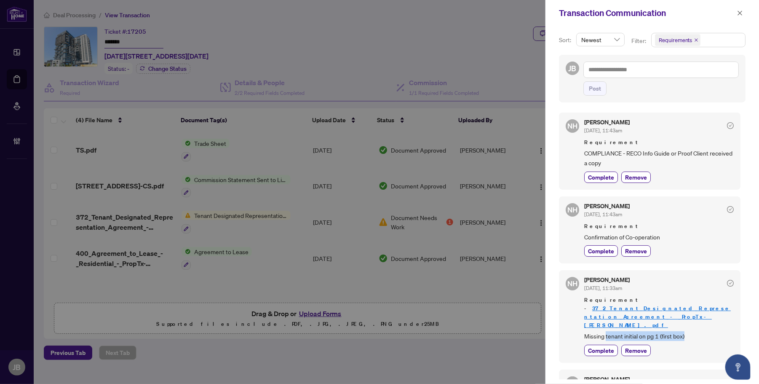
click at [741, 13] on icon "close" at bounding box center [740, 13] width 6 height 6
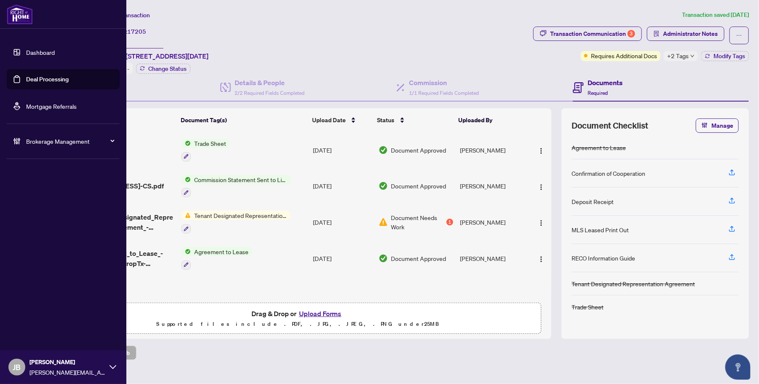
drag, startPoint x: 24, startPoint y: 77, endPoint x: 103, endPoint y: 80, distance: 79.2
click at [26, 77] on link "Deal Processing" at bounding box center [47, 79] width 43 height 8
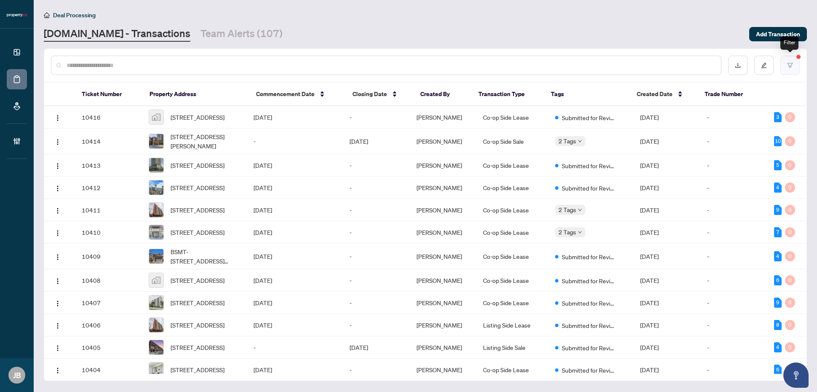
click at [795, 66] on button "button" at bounding box center [789, 65] width 19 height 19
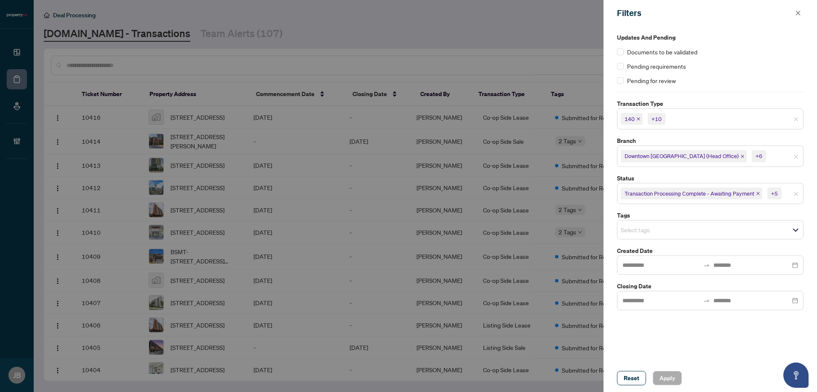
click at [788, 199] on span "Transaction Processing Complete - Awaiting Payment +5" at bounding box center [710, 193] width 186 height 13
click at [697, 192] on span "Transaction Processing Complete - Awaiting Payment" at bounding box center [689, 193] width 130 height 8
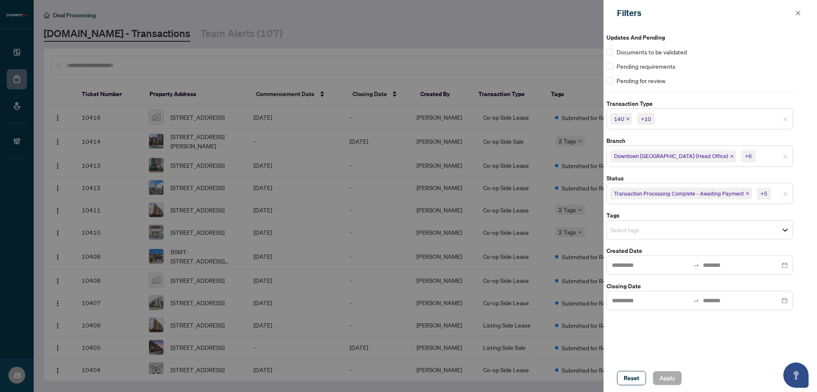
scroll to position [0, 3]
click at [715, 197] on span "Transaction Processing Complete - Awaiting Payment" at bounding box center [687, 193] width 130 height 8
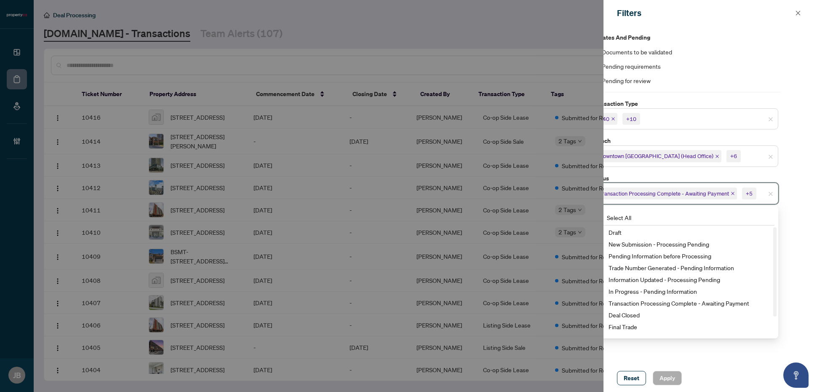
click at [616, 215] on span "Select All" at bounding box center [618, 217] width 31 height 9
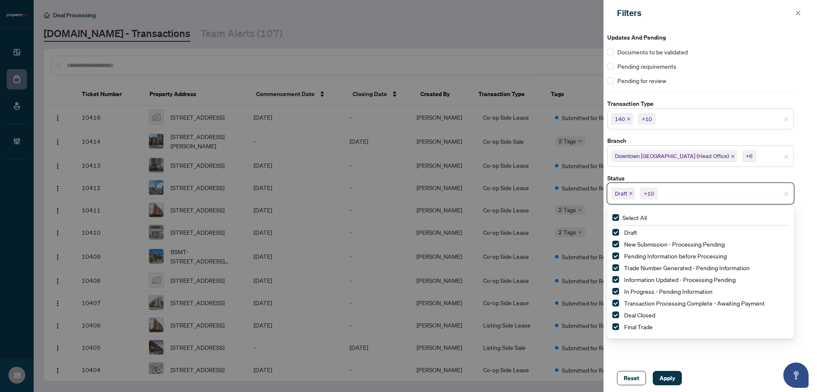
scroll to position [0, 0]
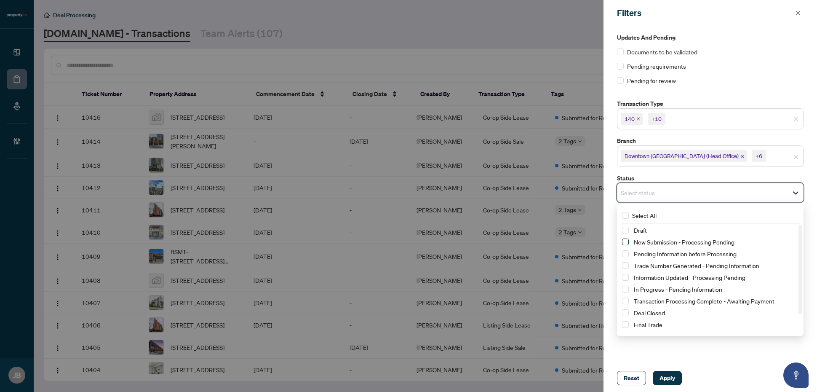
click at [627, 243] on span "Select New Submission - Processing Pending" at bounding box center [625, 241] width 7 height 7
click at [626, 280] on span "Select Information Updated - Processing Pending" at bounding box center [625, 279] width 7 height 7
click at [627, 281] on span "Select Information Updated - Processing Pending" at bounding box center [625, 279] width 7 height 7
click at [626, 257] on span "Select Pending Information before Processing" at bounding box center [625, 255] width 7 height 7
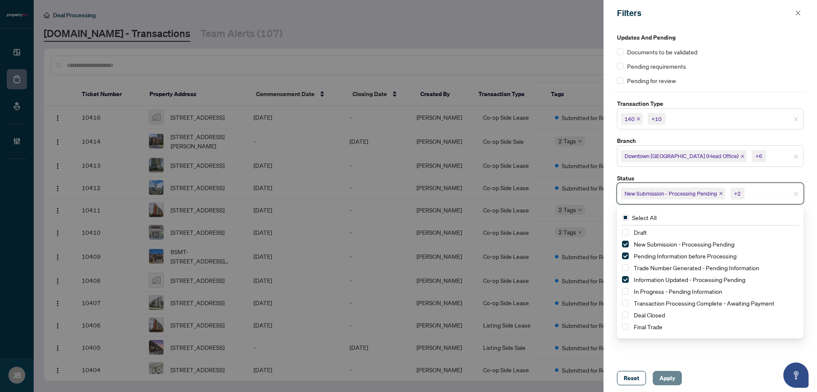
click at [670, 375] on span "Apply" at bounding box center [667, 377] width 16 height 13
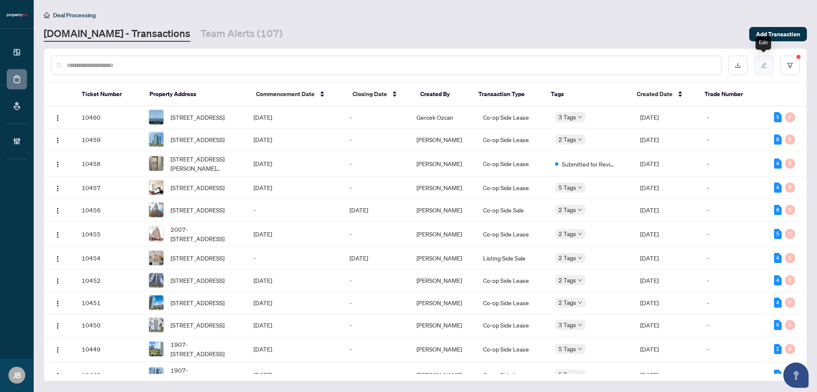
click at [765, 65] on icon "edit" at bounding box center [764, 65] width 6 height 6
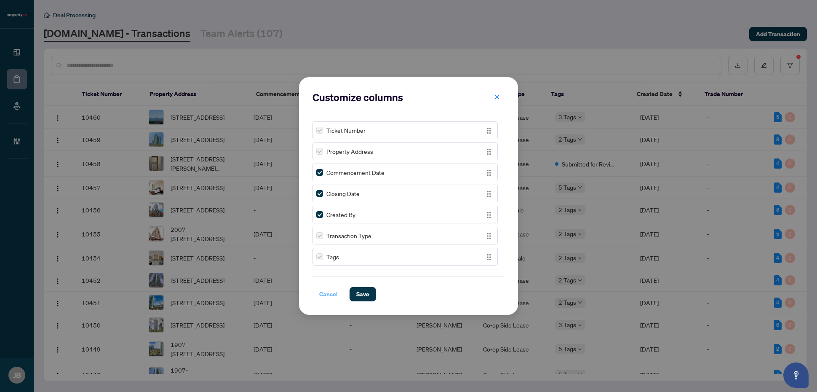
click at [331, 293] on span "Cancel" at bounding box center [328, 293] width 19 height 13
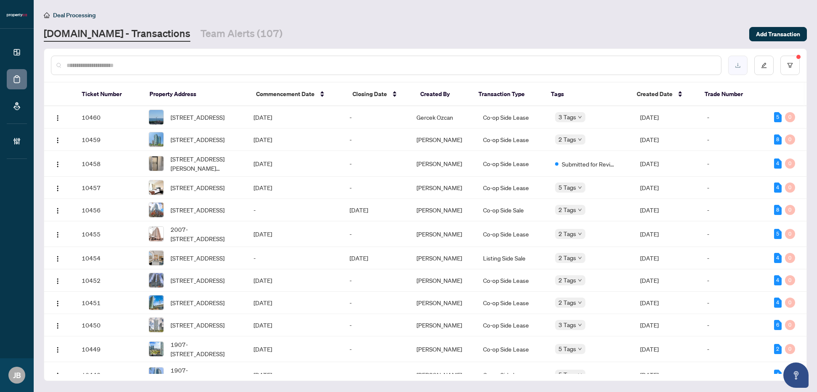
click at [737, 62] on icon "download" at bounding box center [738, 65] width 6 height 6
click at [792, 64] on icon "filter" at bounding box center [790, 65] width 6 height 6
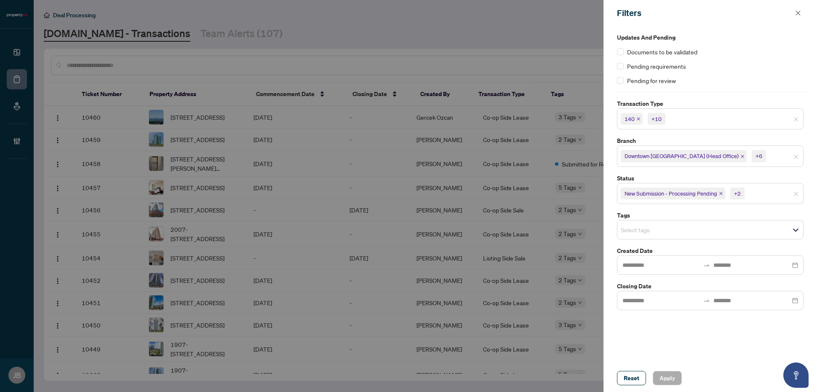
click at [775, 197] on input "search" at bounding box center [775, 193] width 59 height 10
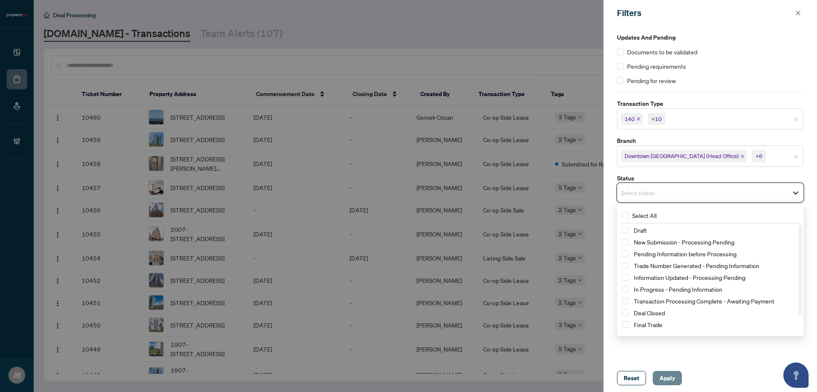
click at [667, 378] on span "Apply" at bounding box center [667, 377] width 16 height 13
